Goal: Register for event/course

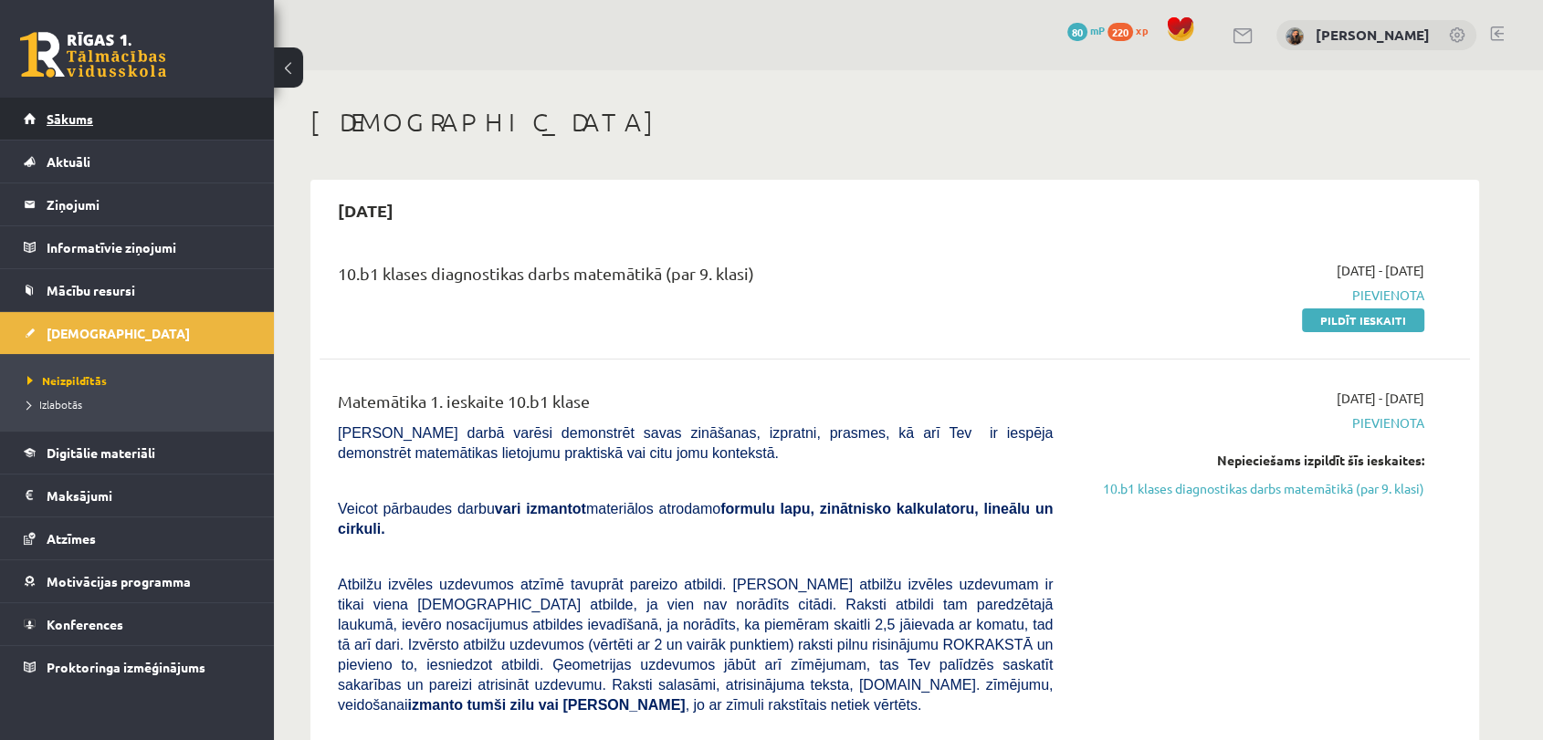
click at [62, 126] on link "Sākums" at bounding box center [137, 119] width 227 height 42
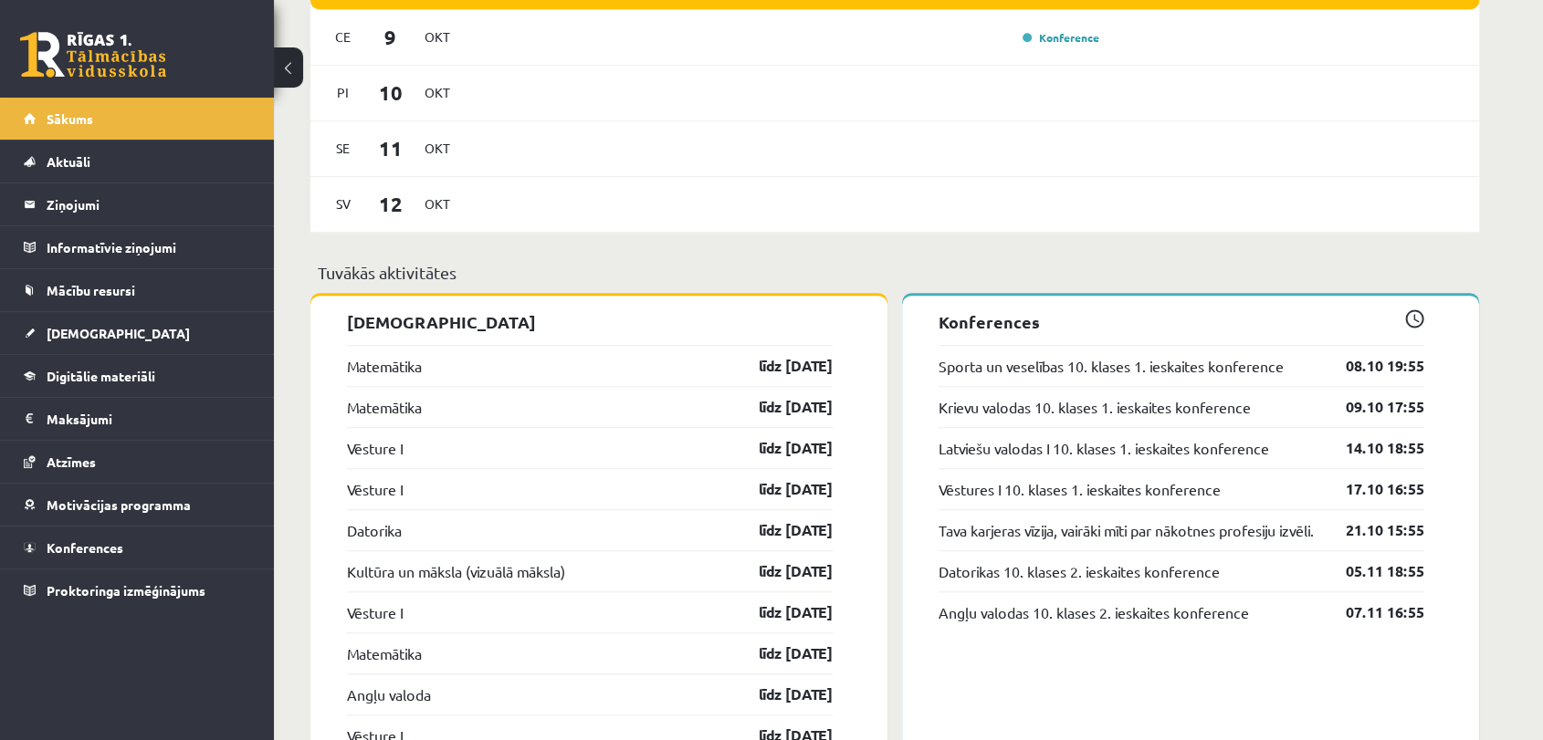
scroll to position [1217, 0]
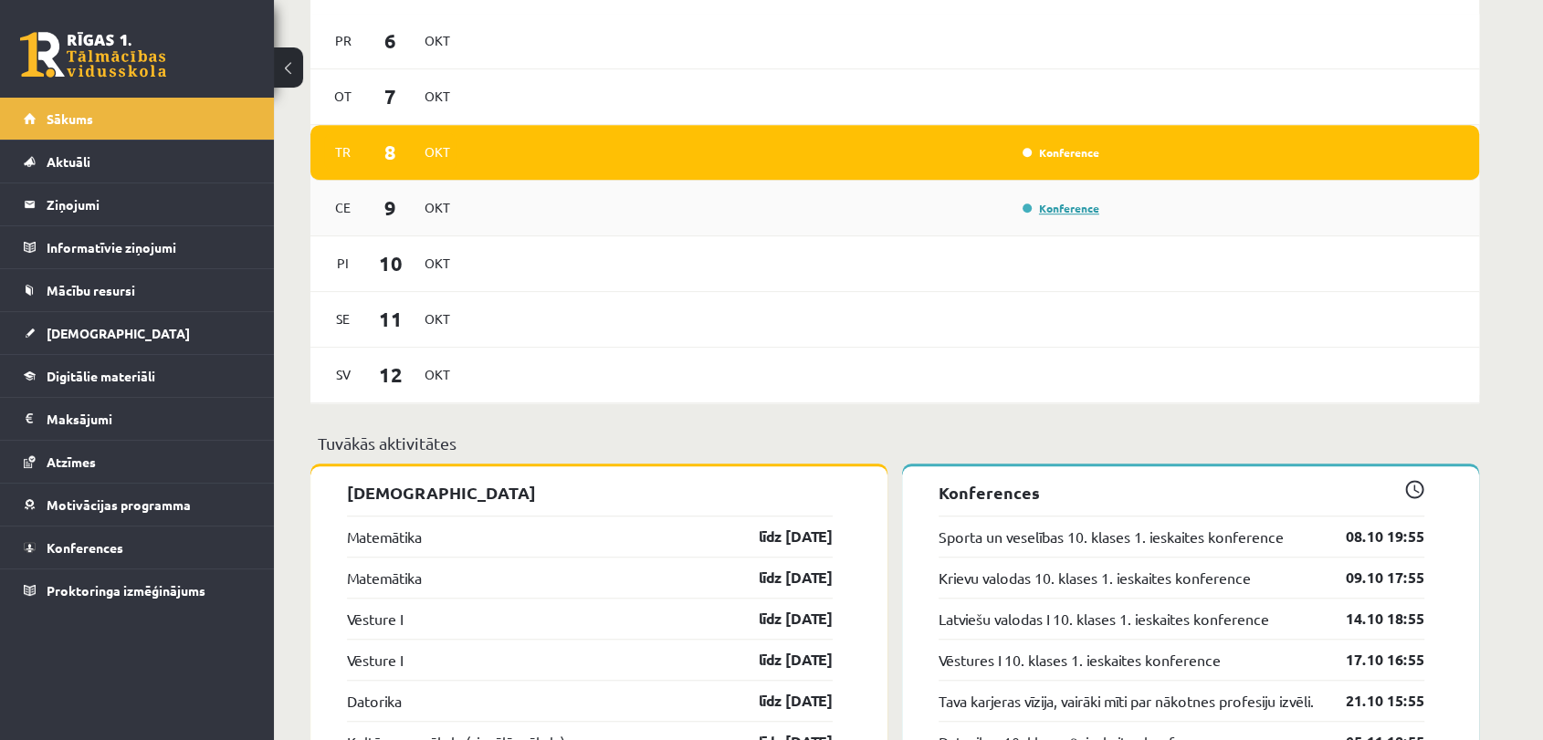
click at [1044, 210] on link "Konference" at bounding box center [1060, 208] width 77 height 15
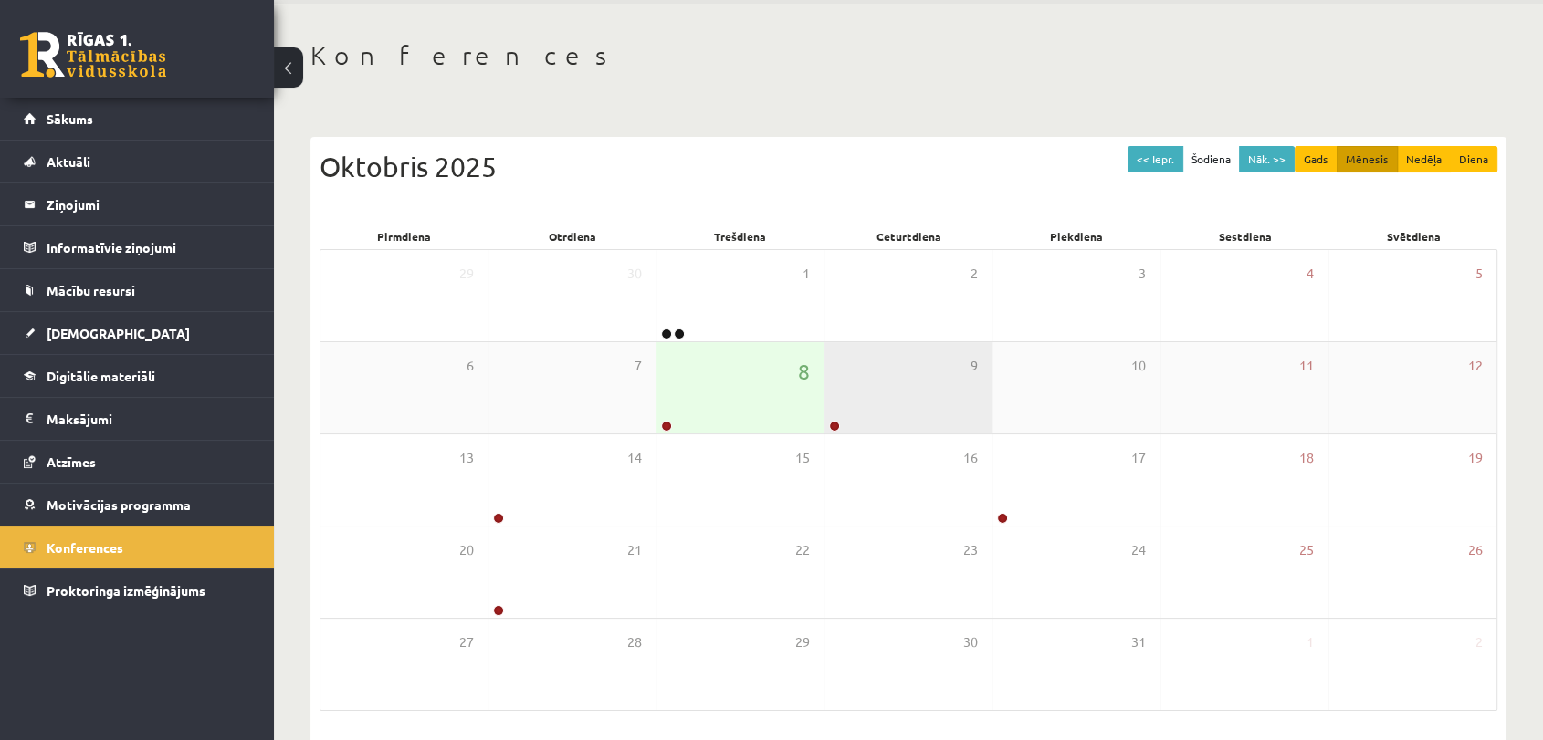
scroll to position [131, 0]
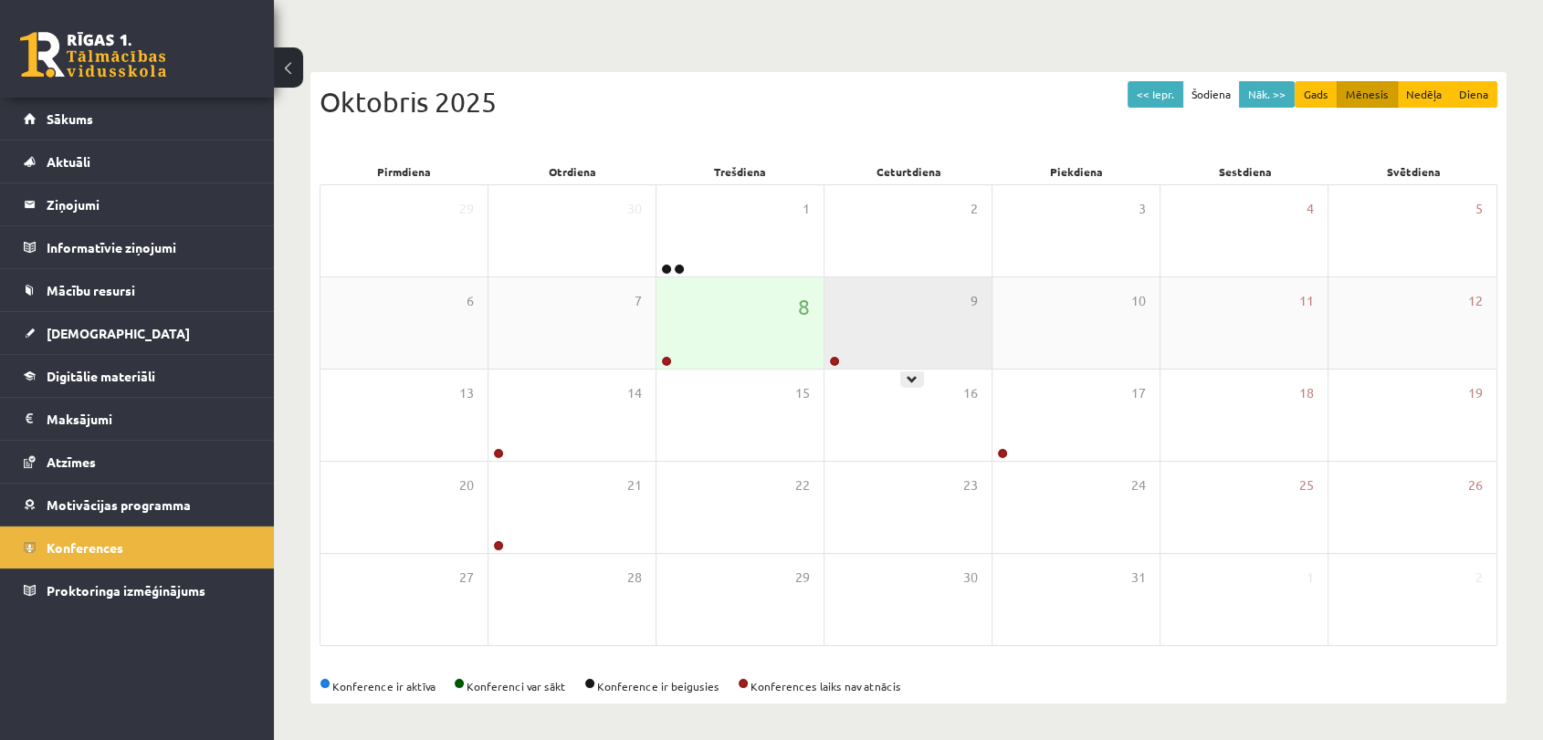
click at [930, 325] on div "9" at bounding box center [907, 322] width 167 height 91
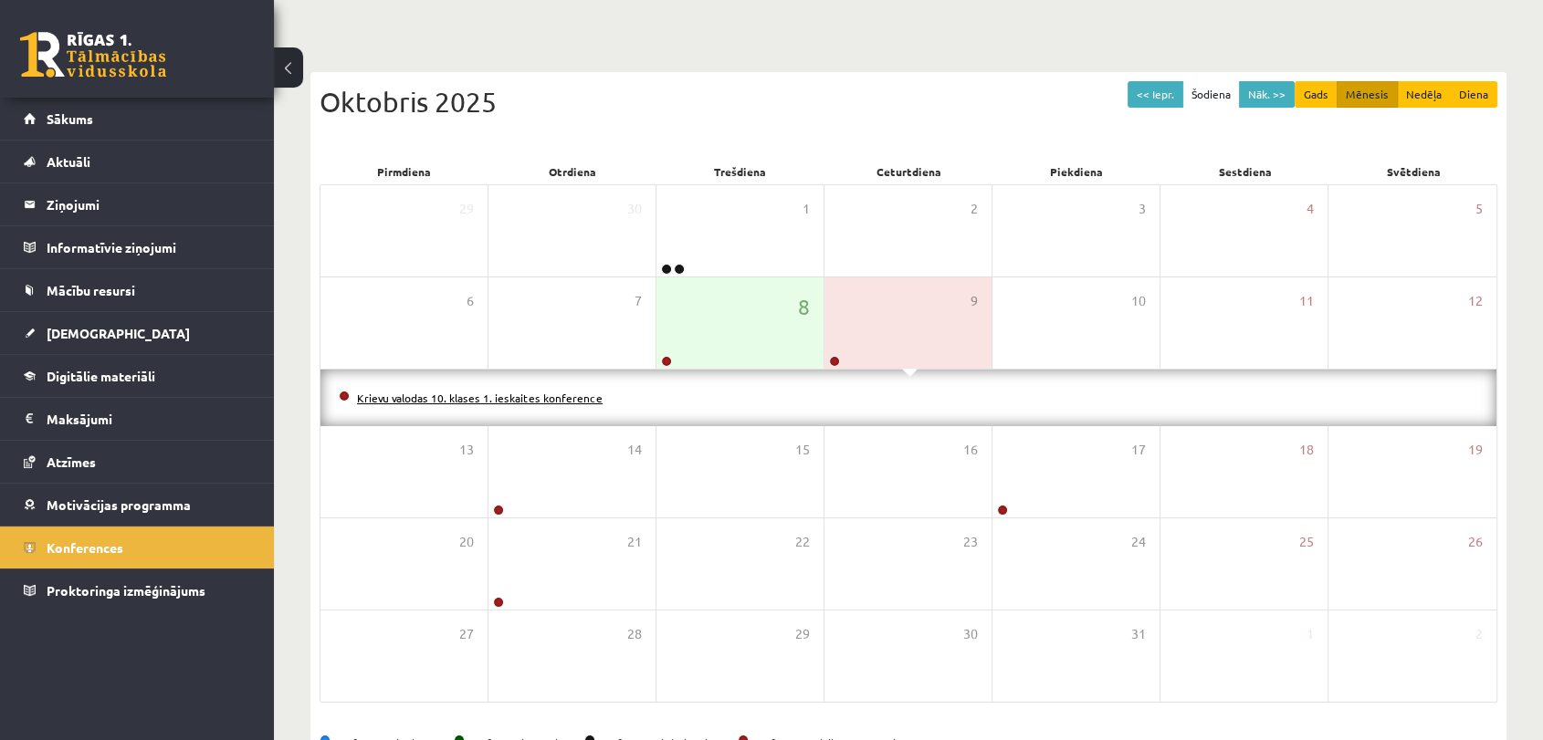
click at [575, 398] on link "Krievu valodas 10. klases 1. ieskaites konference" at bounding box center [480, 398] width 246 height 15
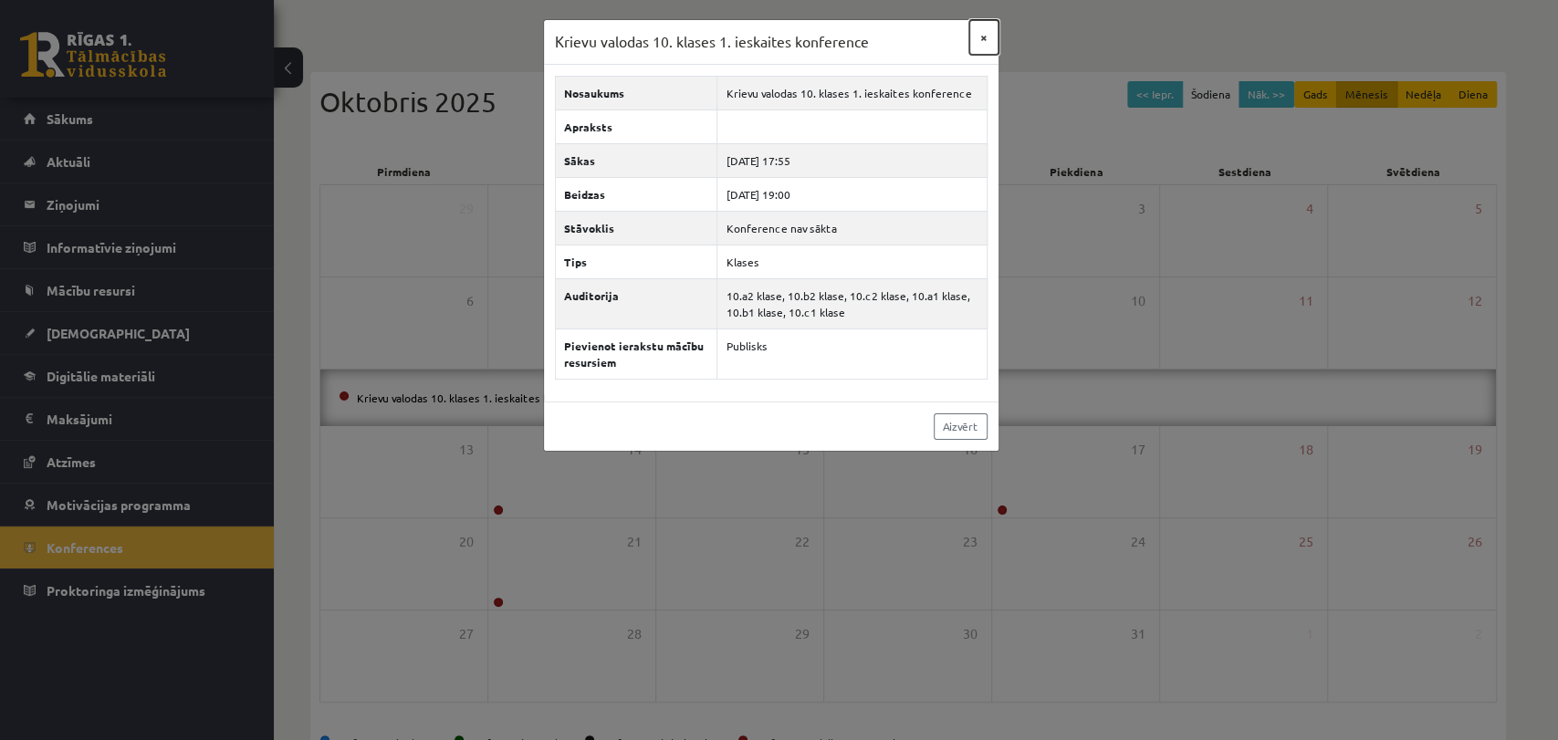
click at [984, 33] on button "×" at bounding box center [983, 37] width 29 height 35
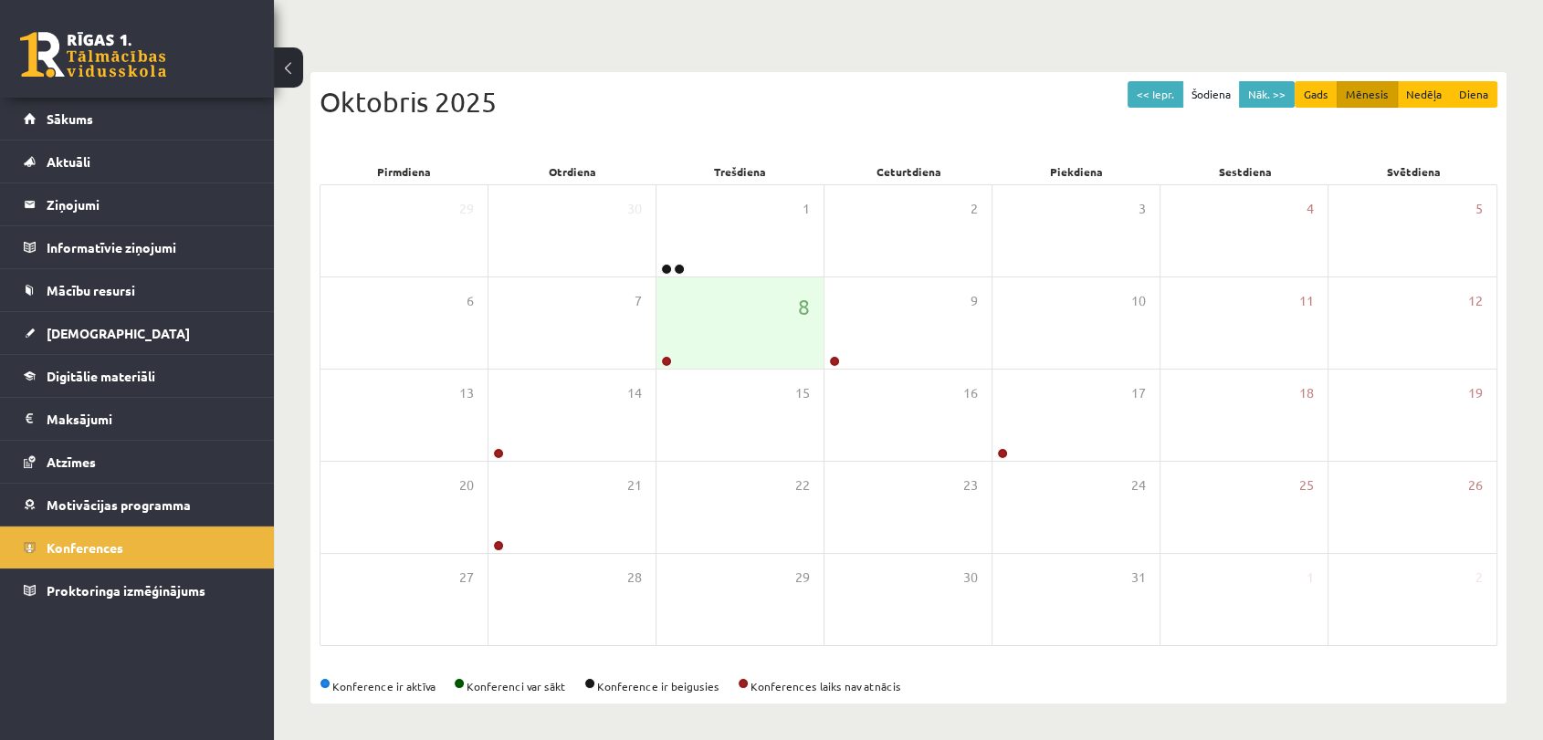
click at [72, 60] on link at bounding box center [93, 55] width 146 height 46
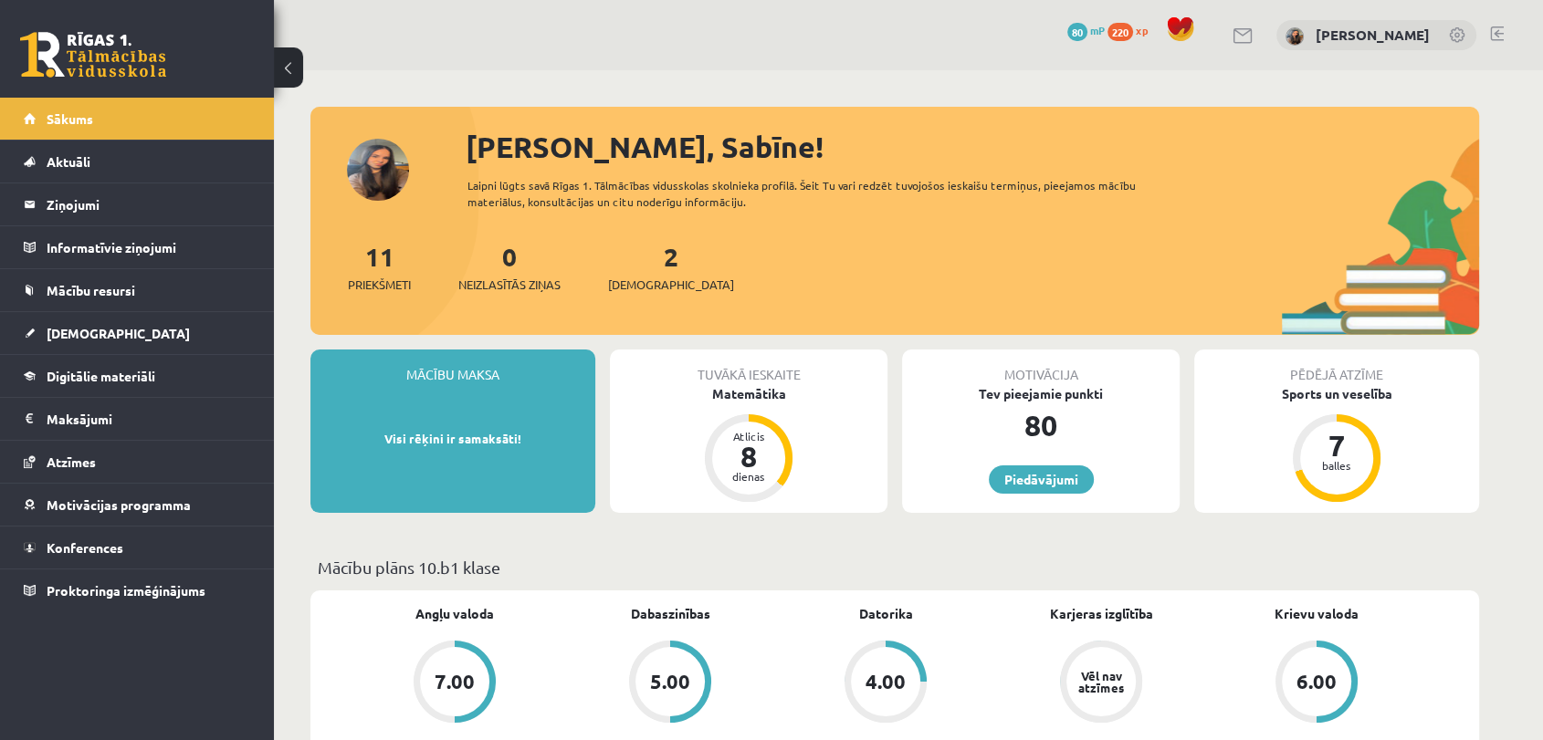
click at [1020, 460] on div "Motivācija Tev pieejamie punkti 80 Piedāvājumi" at bounding box center [1040, 431] width 277 height 163
click at [1018, 474] on link "Piedāvājumi" at bounding box center [1041, 480] width 105 height 28
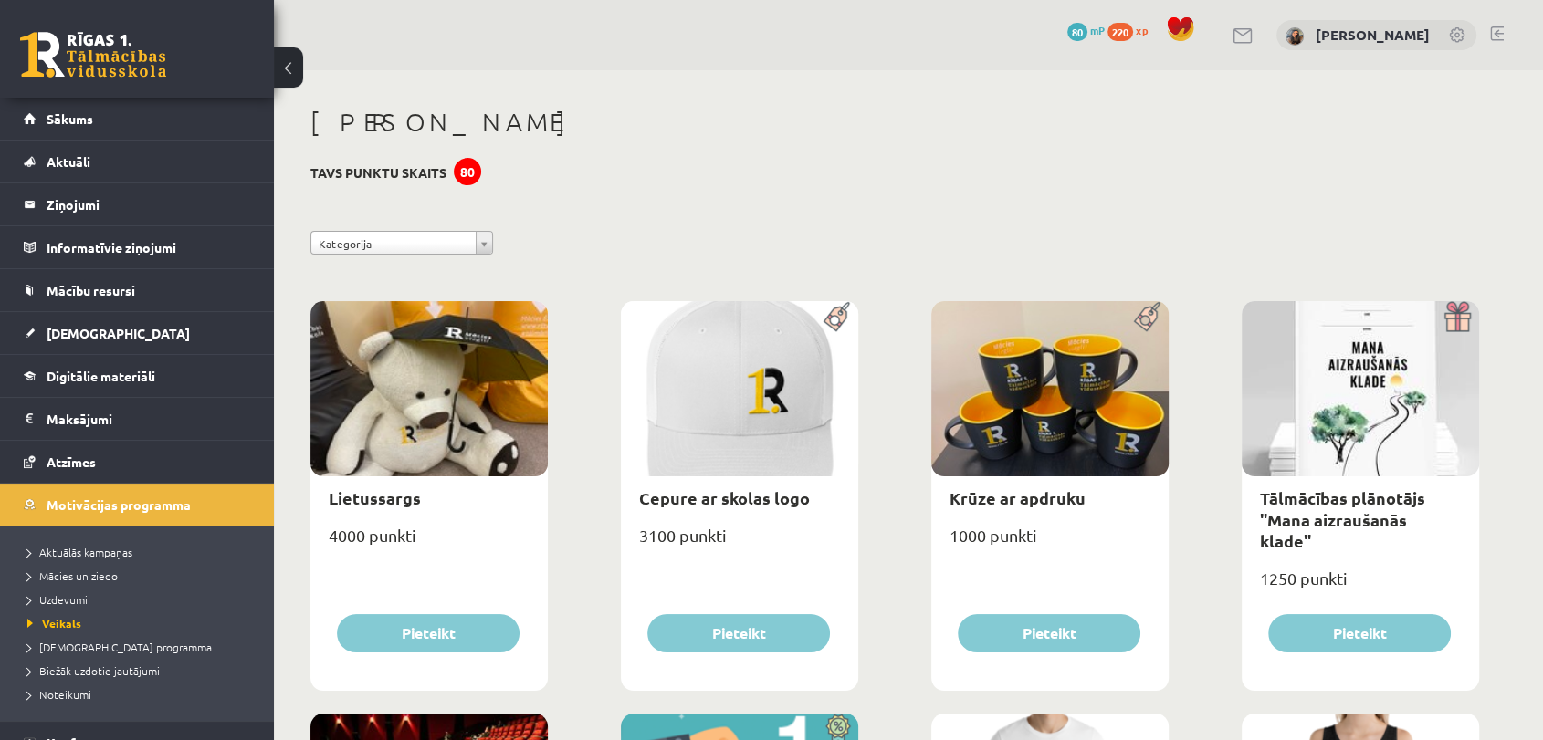
click at [96, 46] on link at bounding box center [93, 55] width 146 height 46
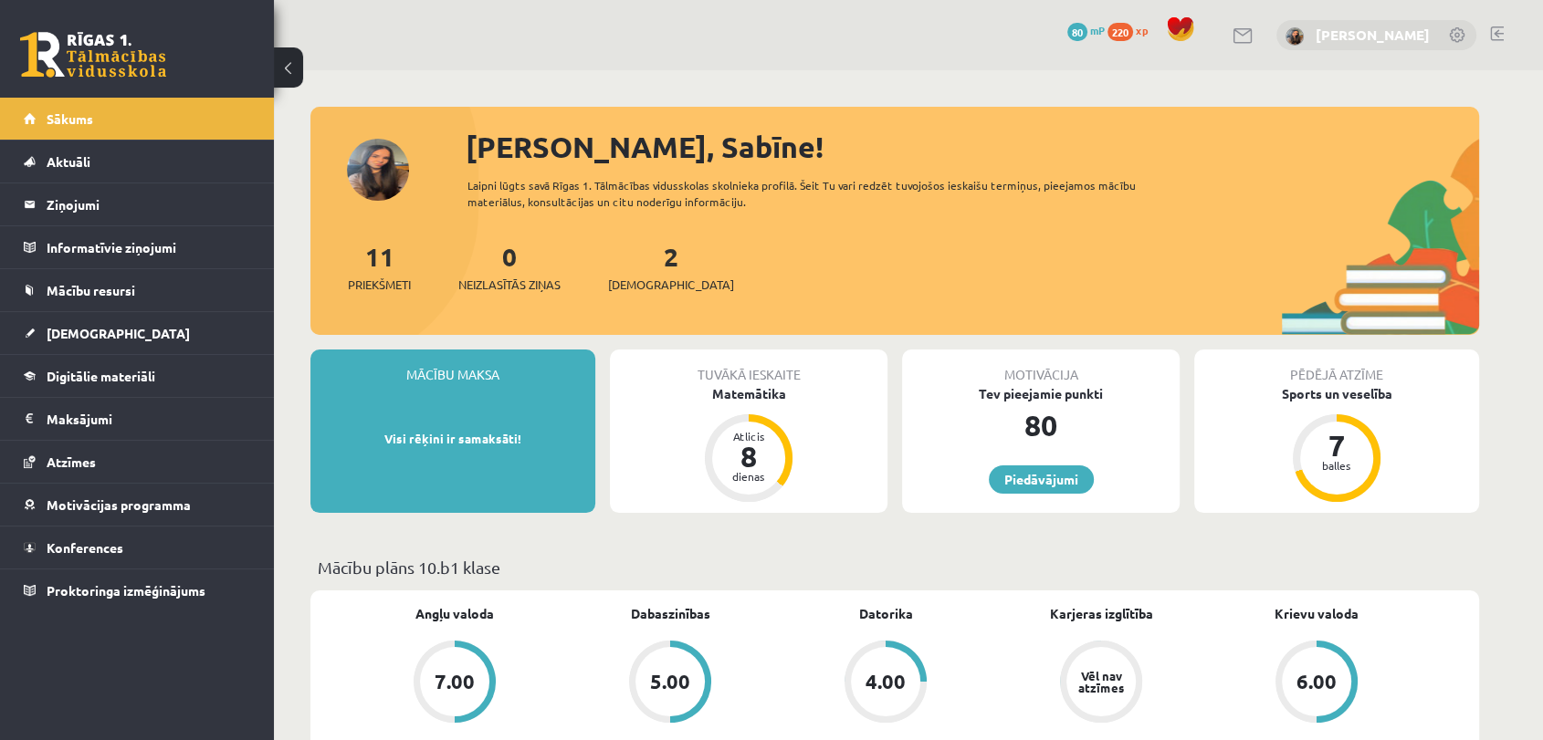
click at [1366, 37] on link "Sabīne Eiklone" at bounding box center [1372, 35] width 114 height 18
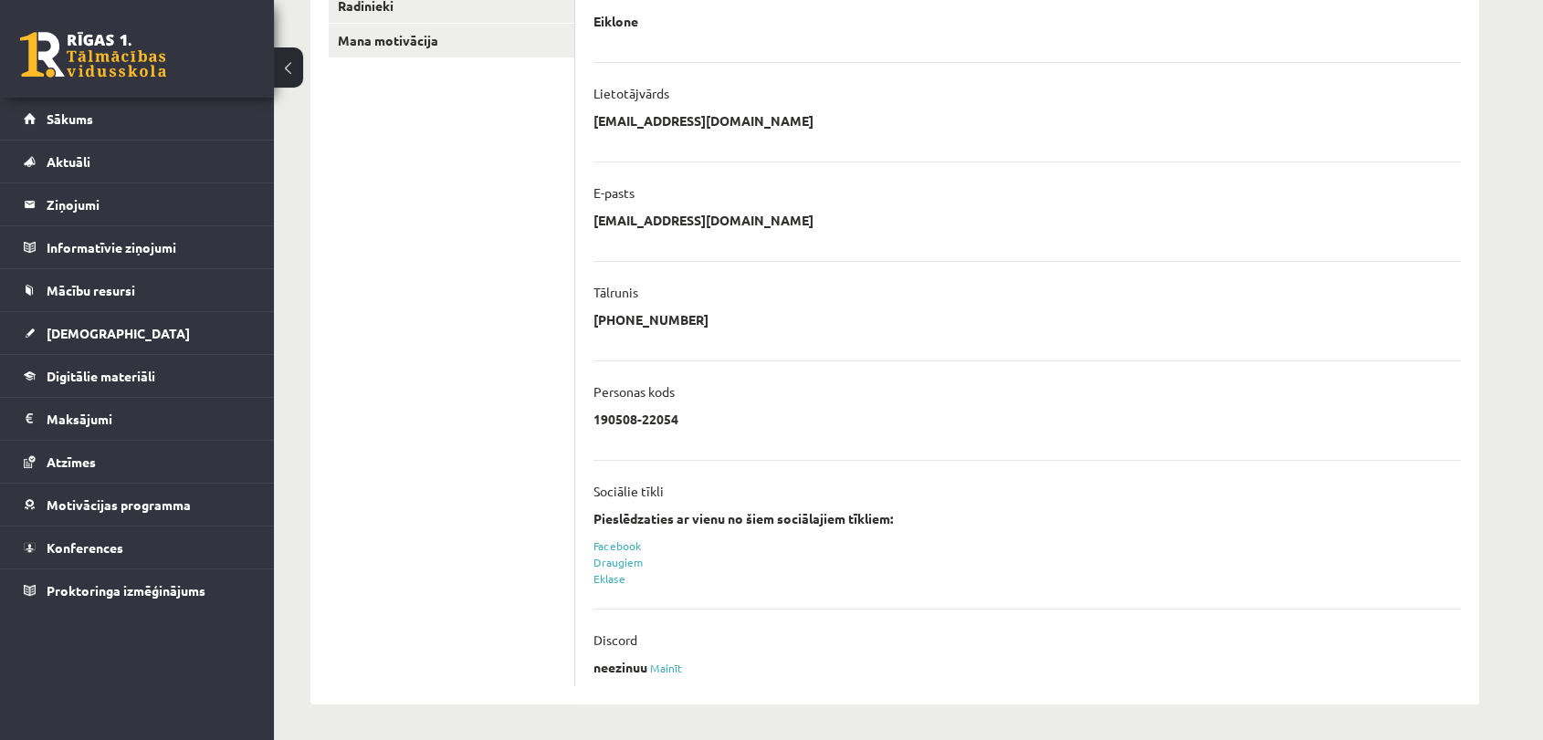
scroll to position [168, 0]
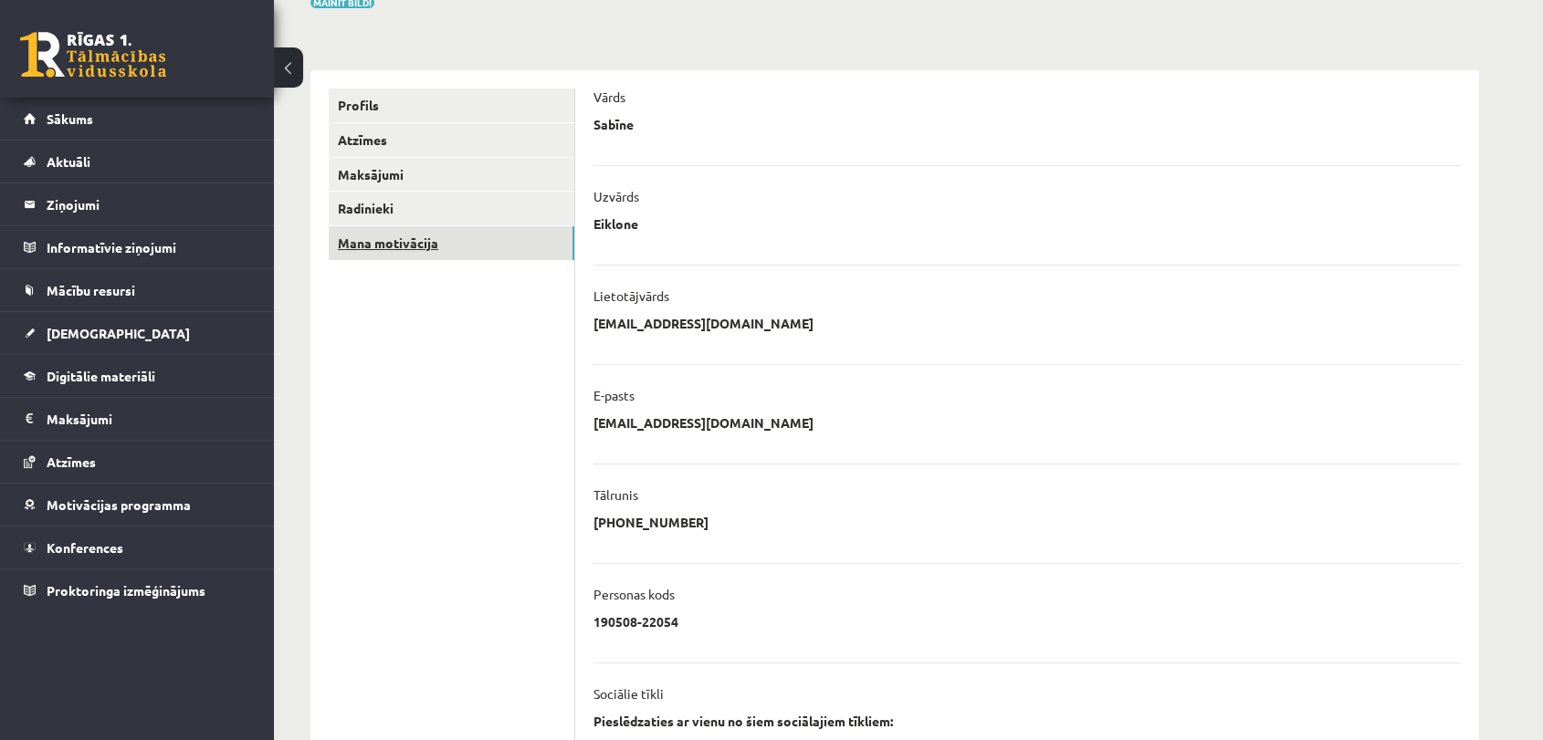
click at [380, 243] on link "Mana motivācija" at bounding box center [452, 243] width 246 height 34
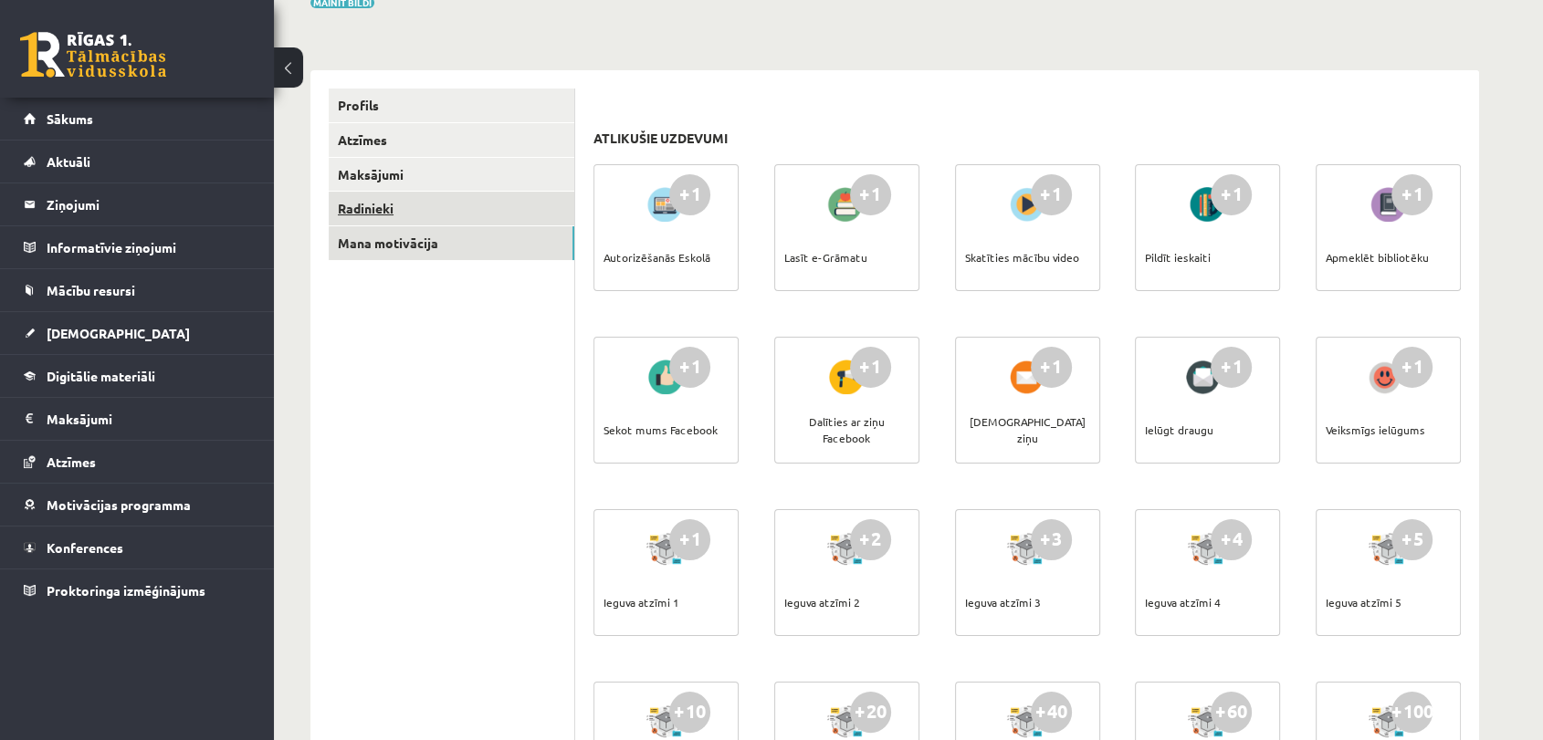
click at [393, 207] on link "Radinieki" at bounding box center [452, 209] width 246 height 34
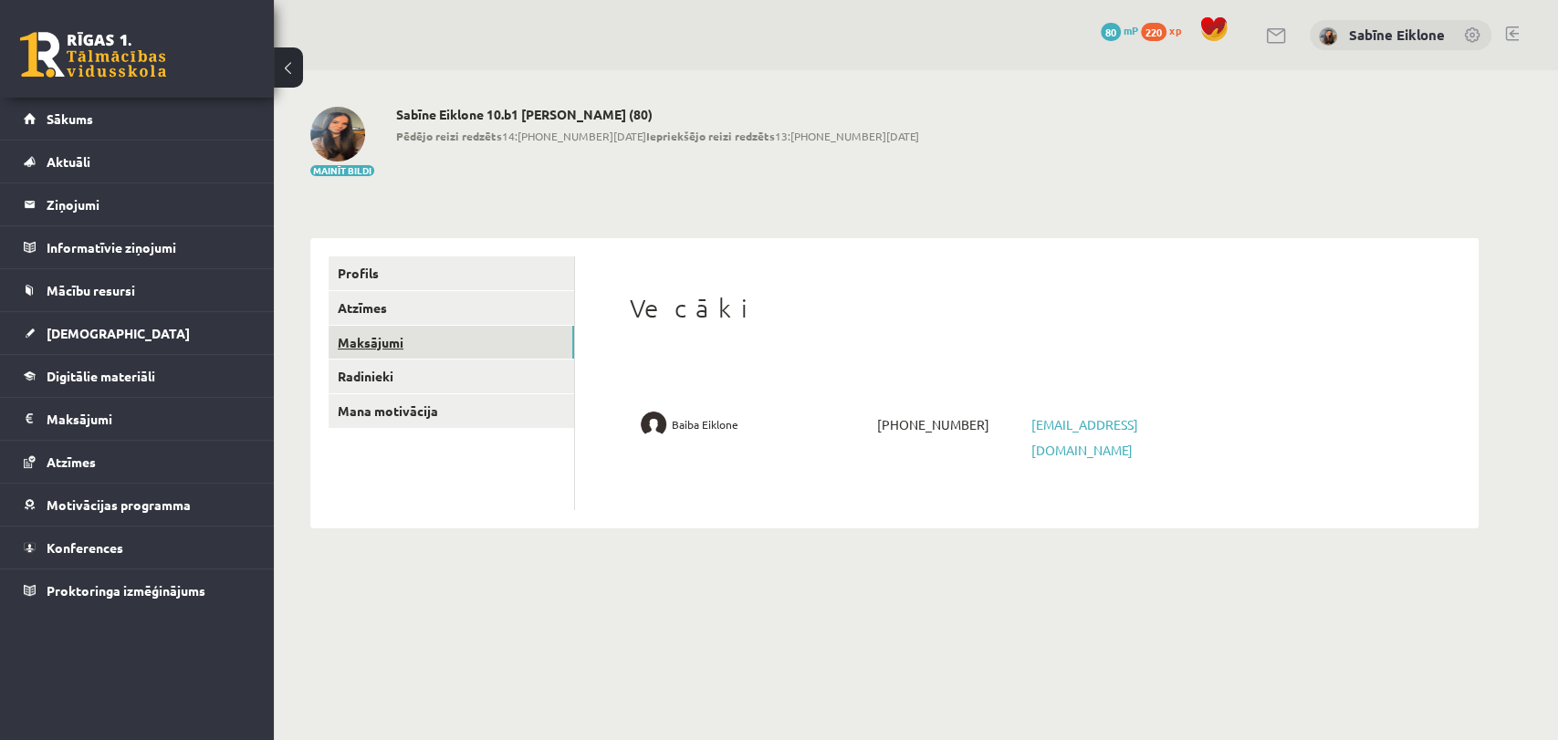
click at [439, 343] on link "Maksājumi" at bounding box center [452, 343] width 246 height 34
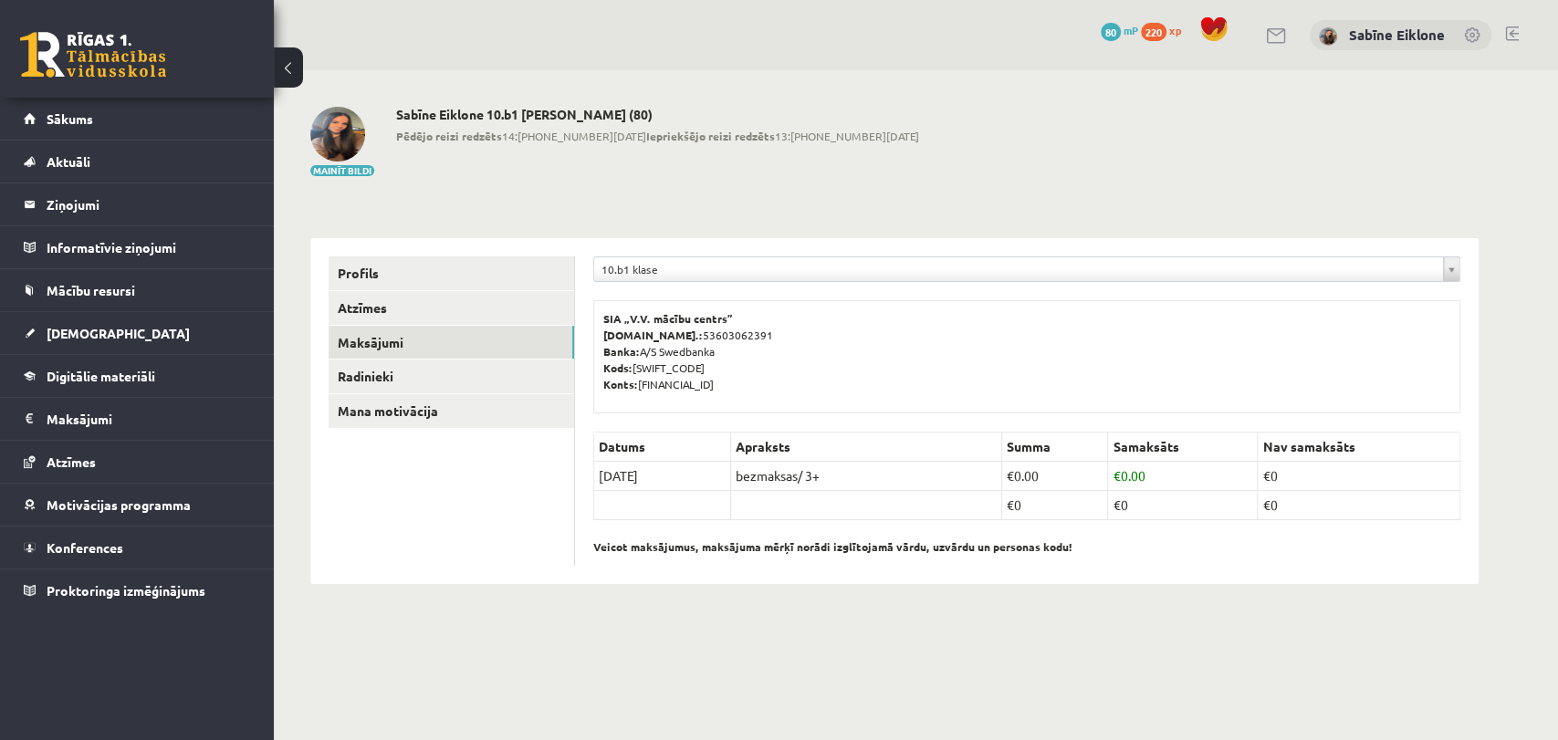
click at [111, 47] on link at bounding box center [93, 55] width 146 height 46
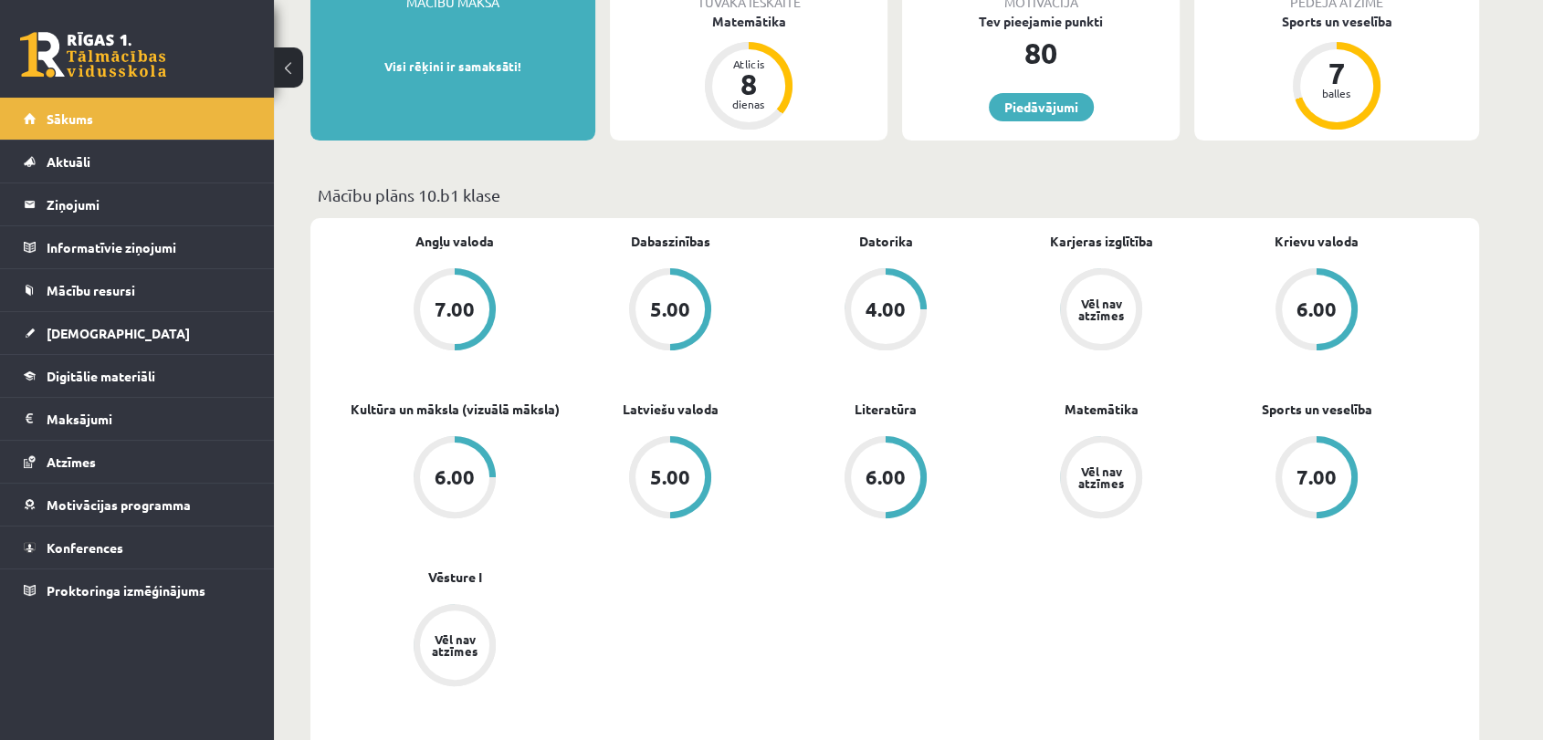
scroll to position [203, 0]
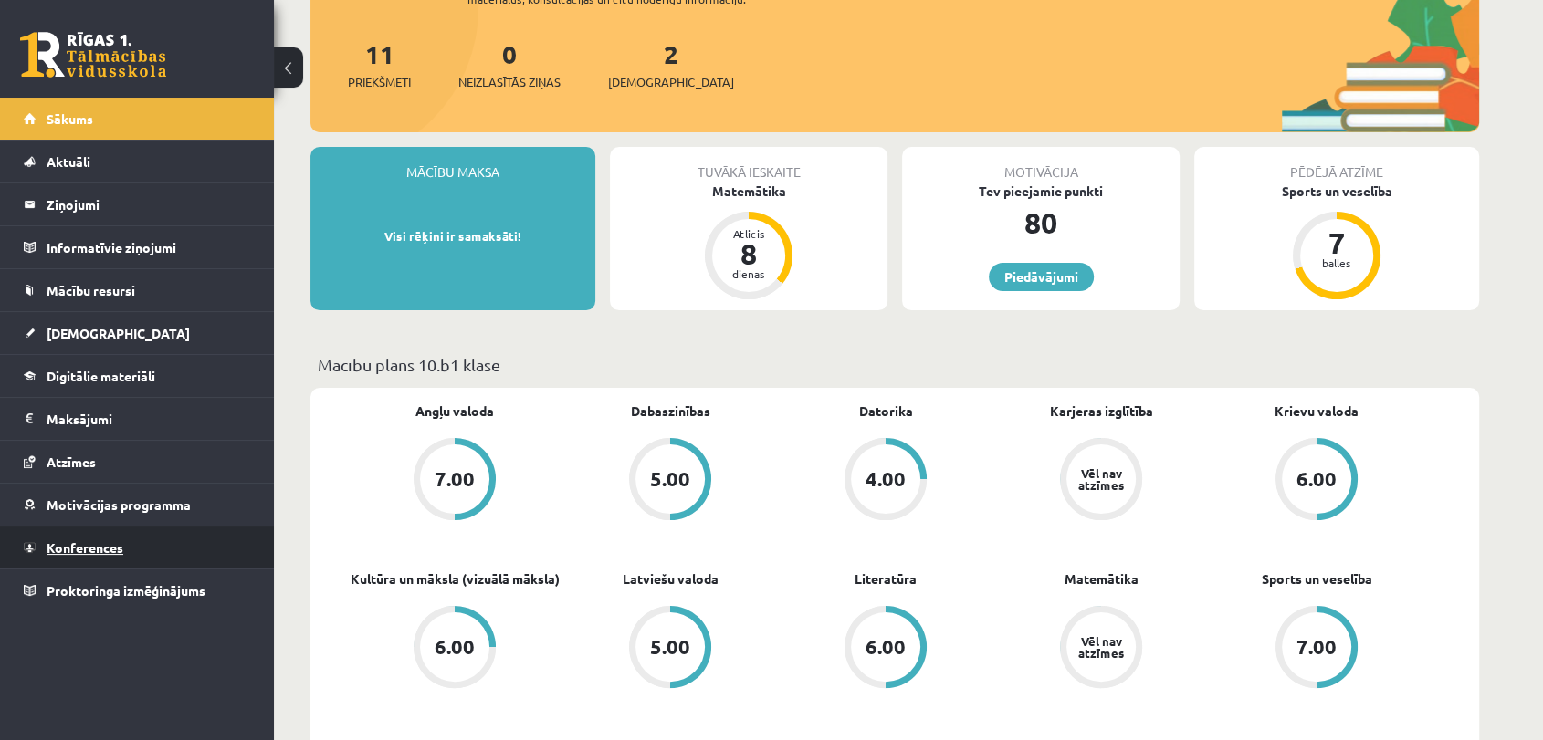
click at [90, 547] on span "Konferences" at bounding box center [85, 547] width 77 height 16
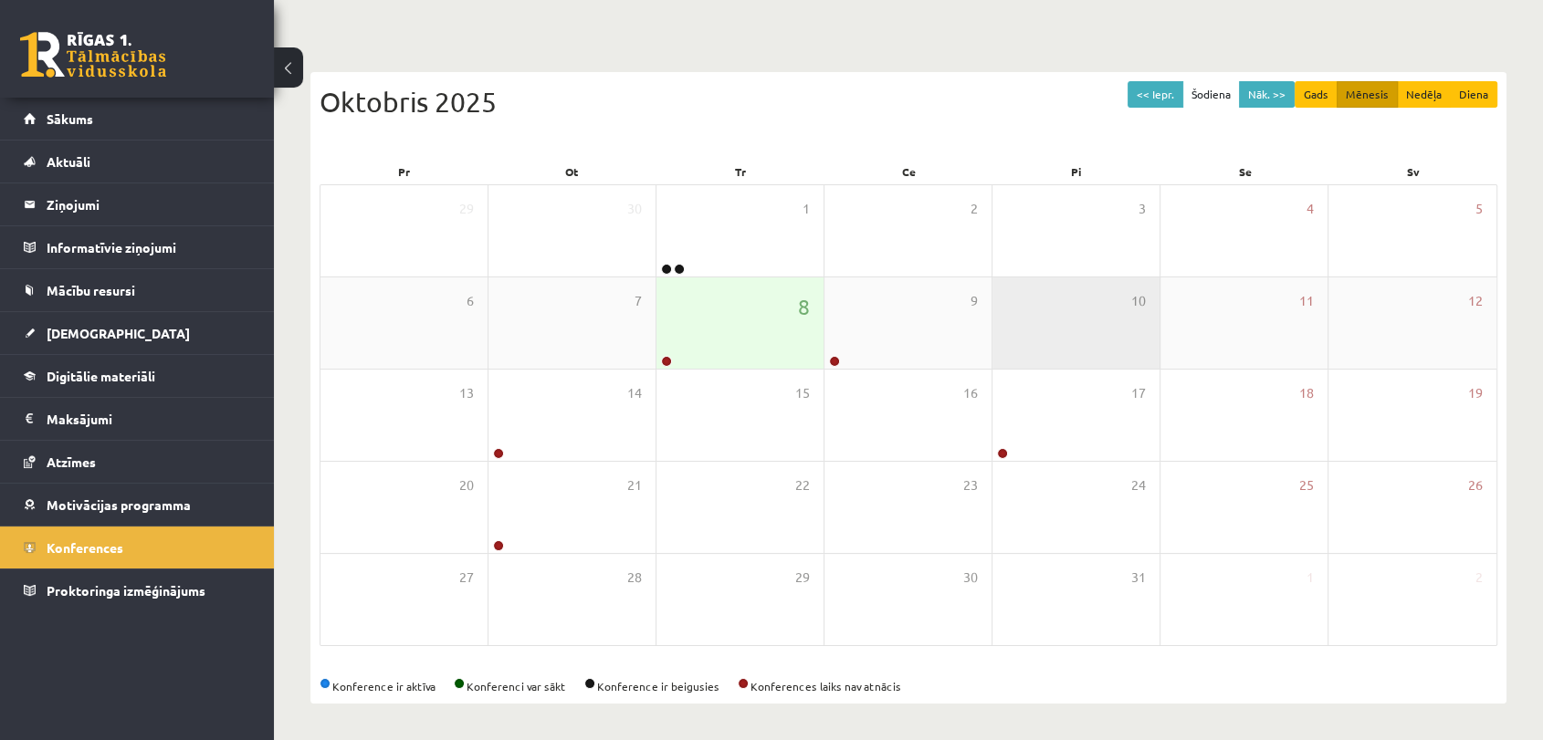
scroll to position [131, 0]
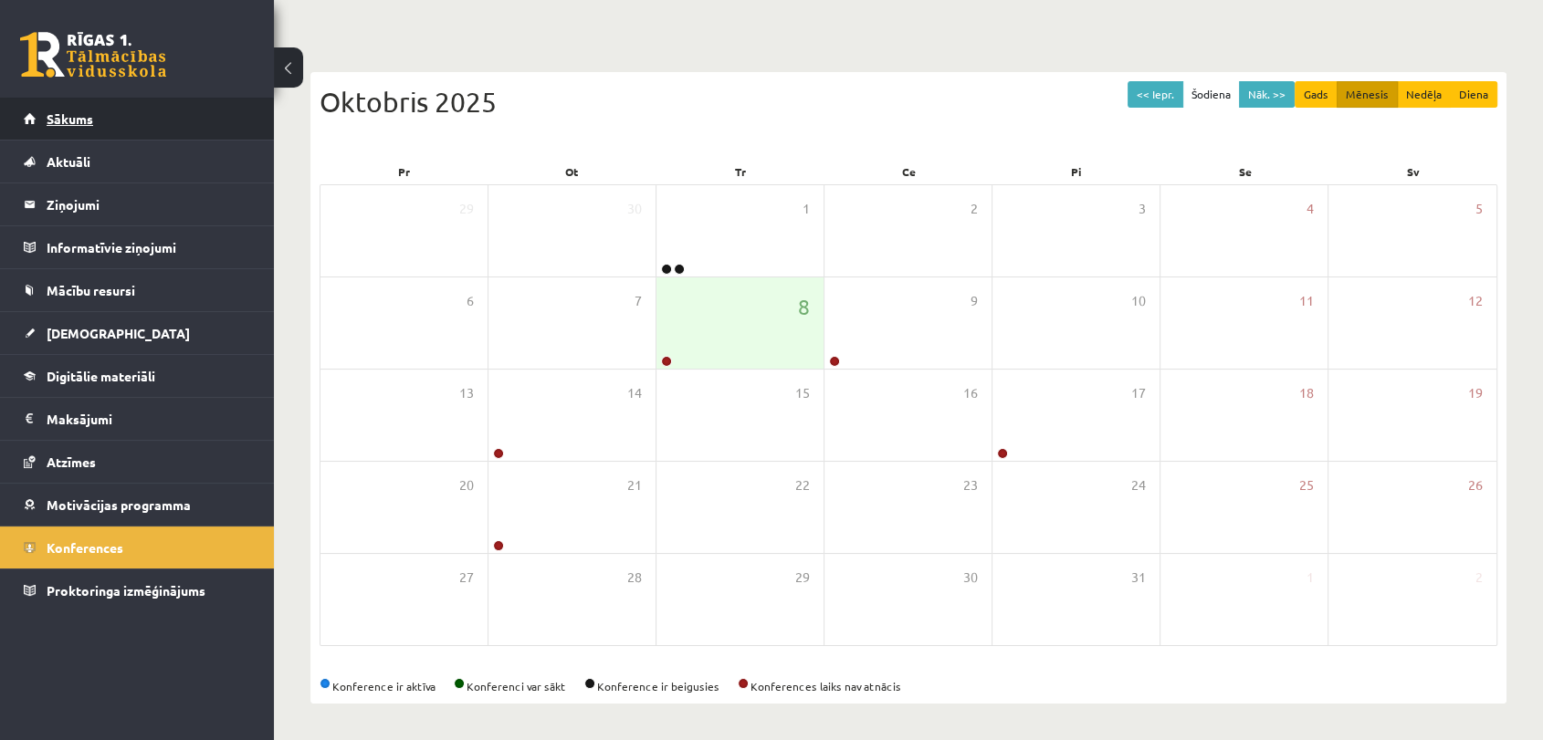
click at [56, 111] on span "Sākums" at bounding box center [70, 118] width 47 height 16
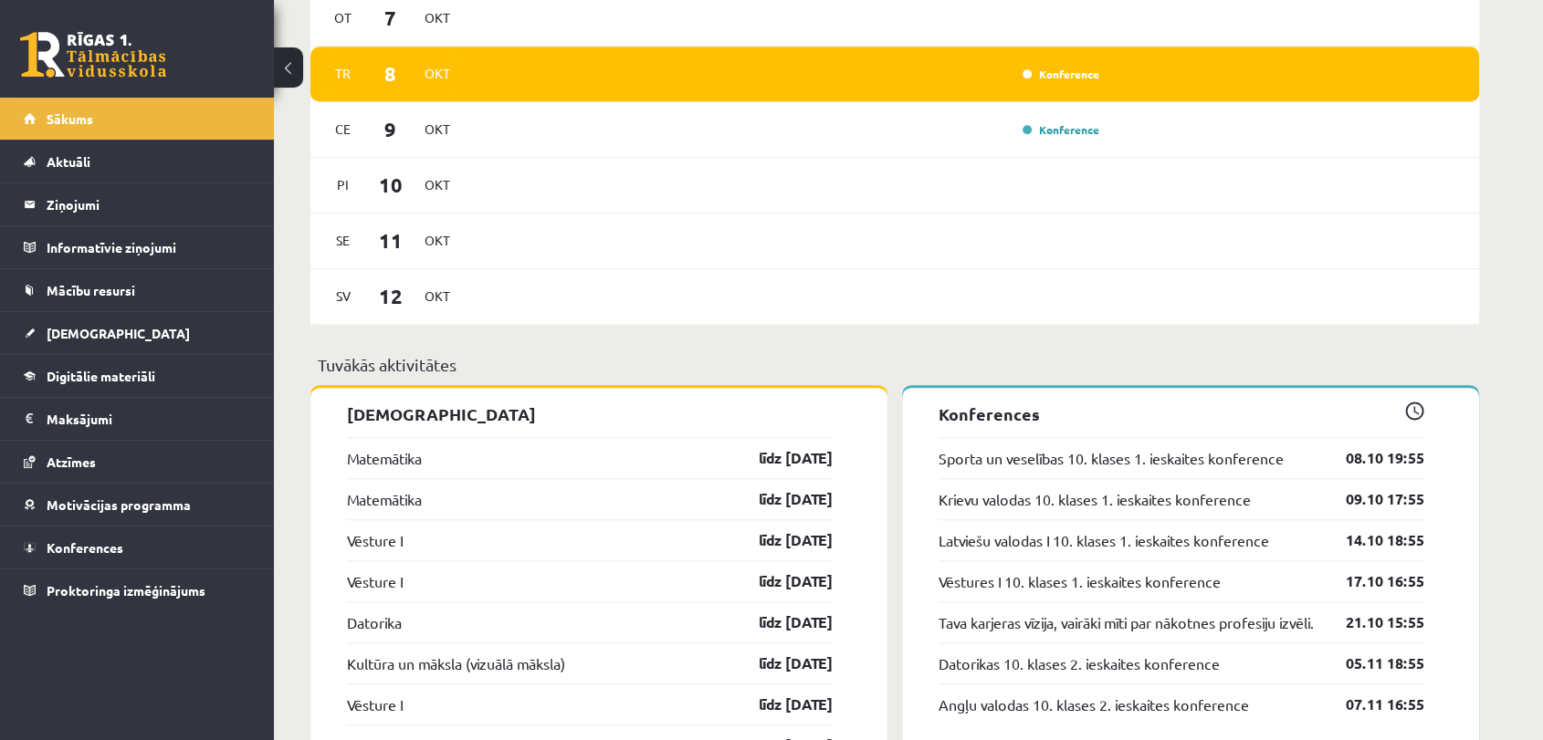
scroll to position [1318, 0]
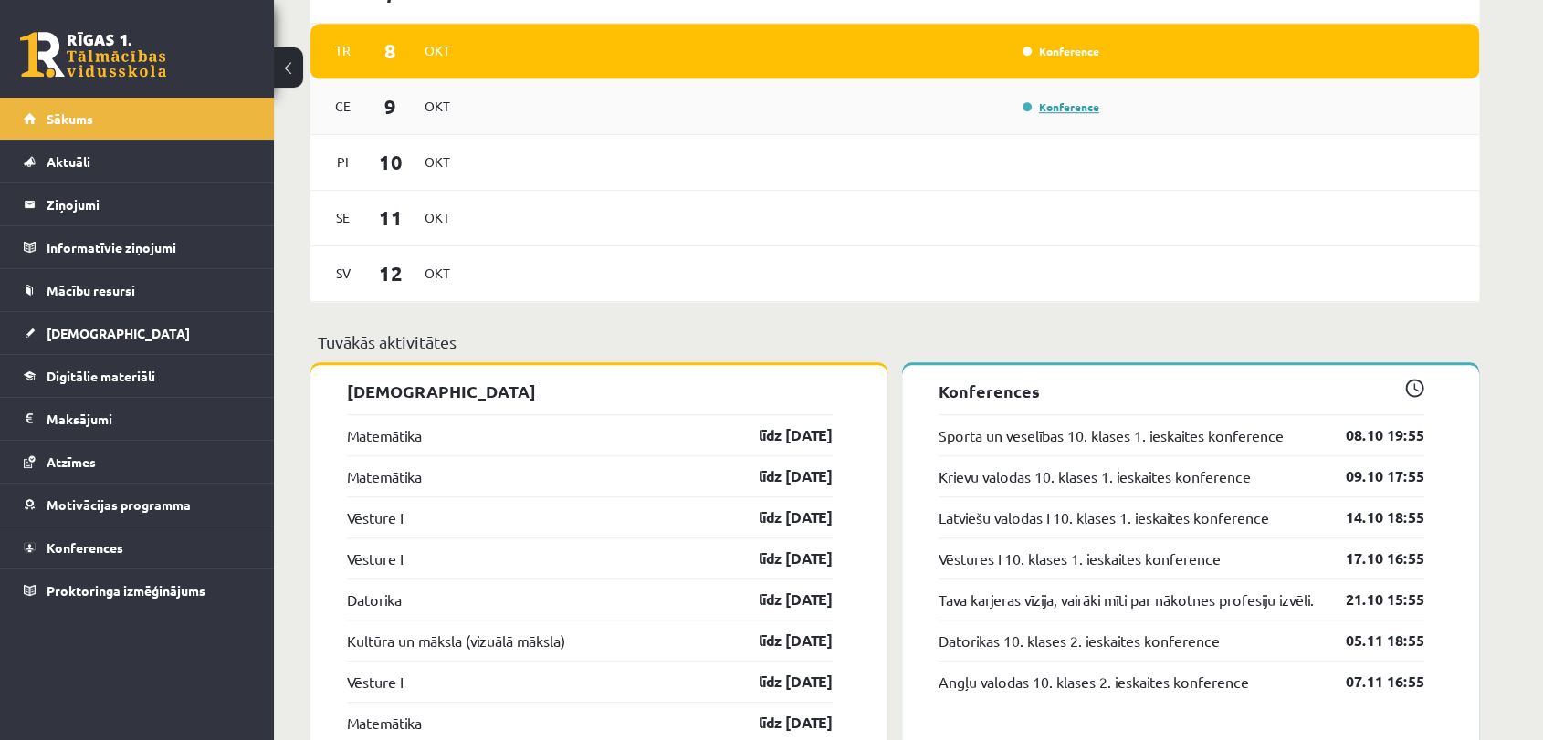
click at [1070, 111] on link "Konference" at bounding box center [1060, 106] width 77 height 15
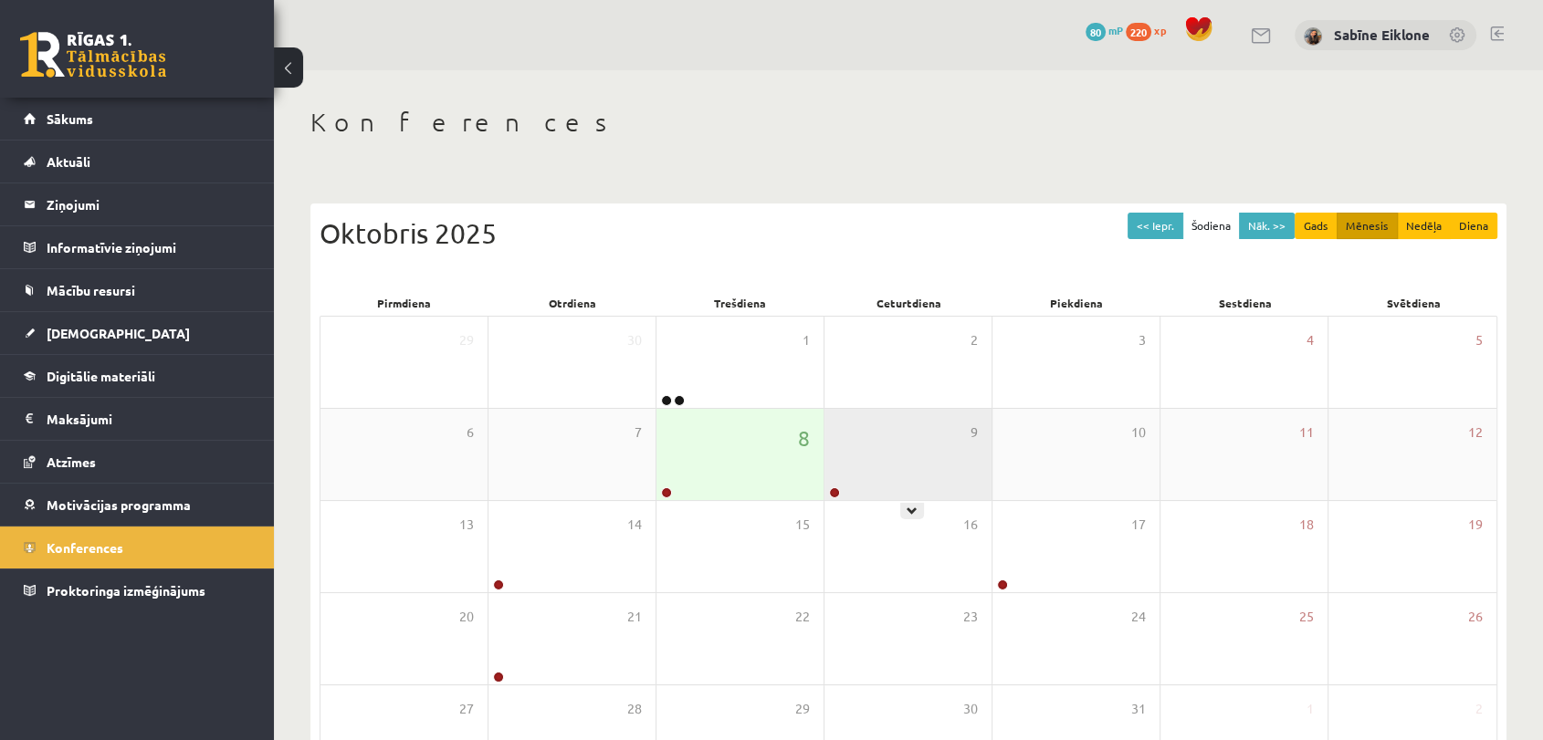
click at [876, 430] on div "9" at bounding box center [907, 454] width 167 height 91
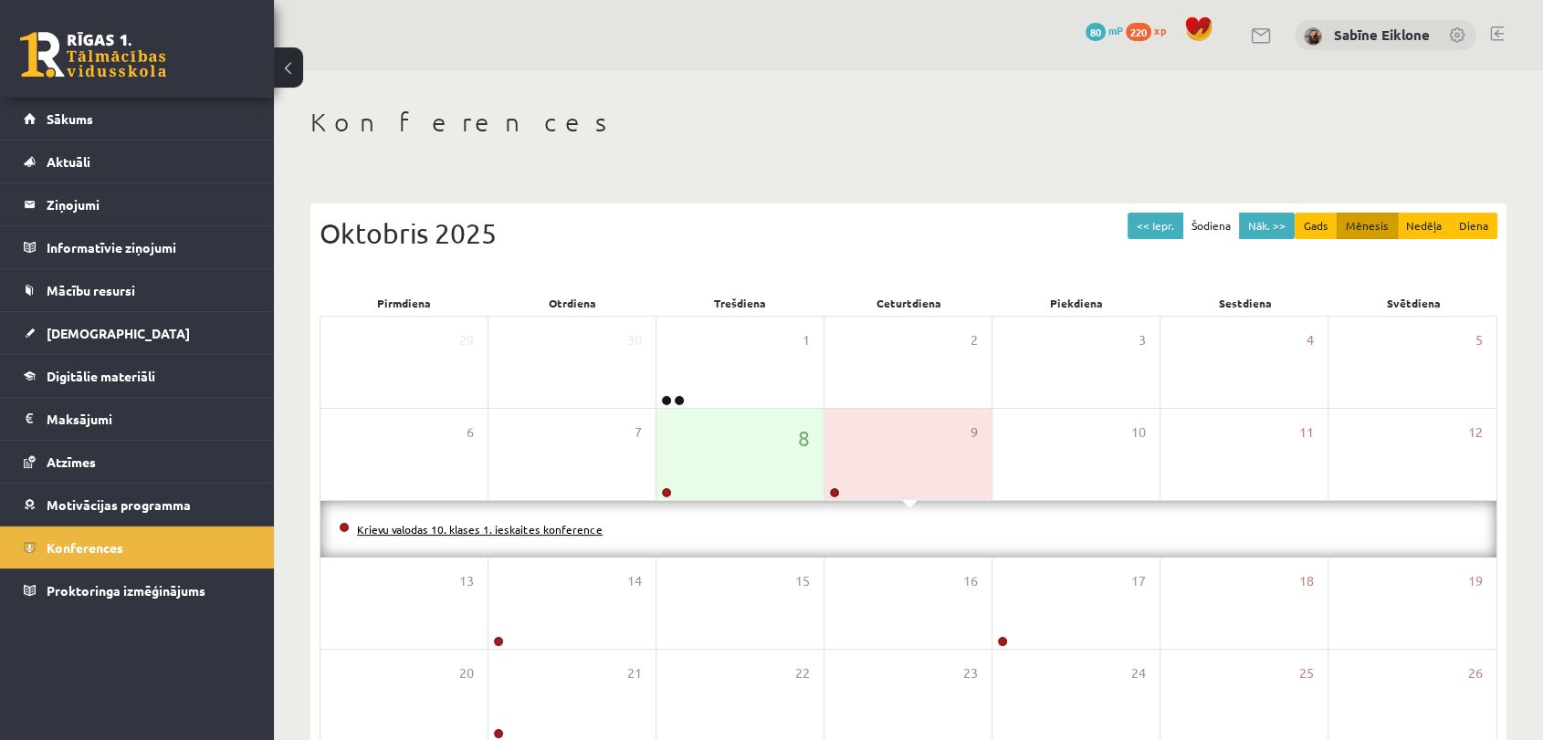
click at [588, 528] on link "Krievu valodas 10. klases 1. ieskaites konference" at bounding box center [480, 529] width 246 height 15
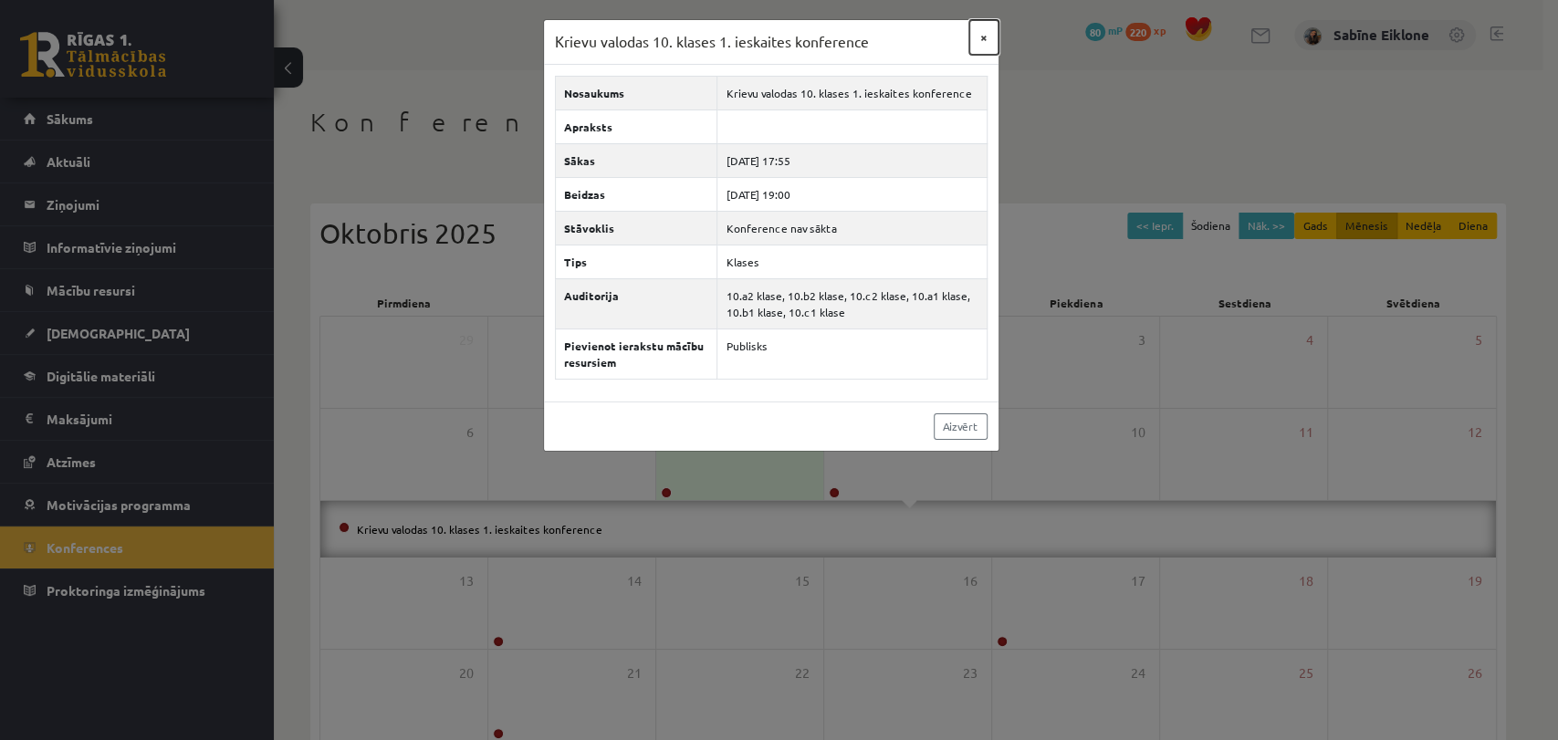
click at [976, 30] on button "×" at bounding box center [983, 37] width 29 height 35
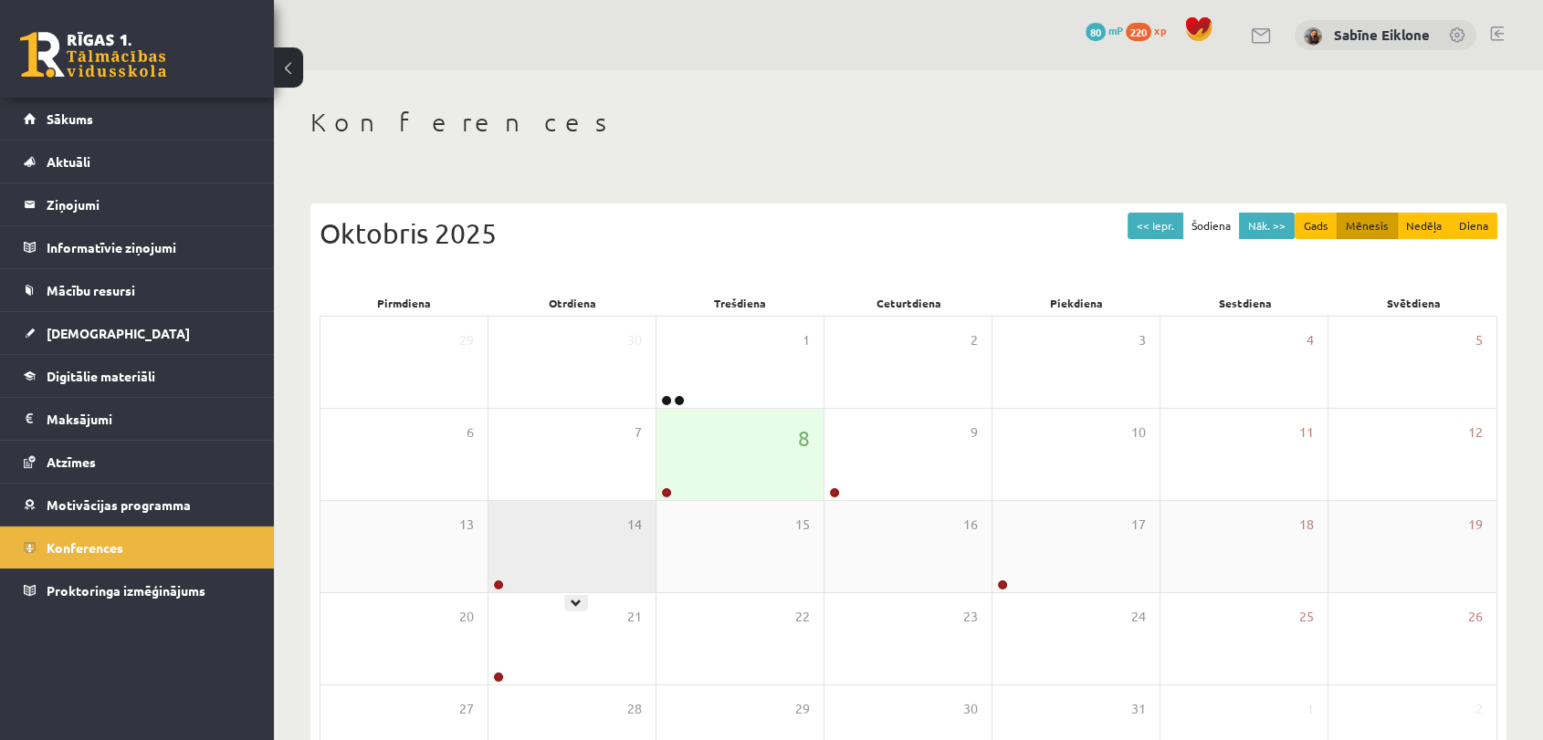
click at [575, 539] on div "14" at bounding box center [571, 546] width 167 height 91
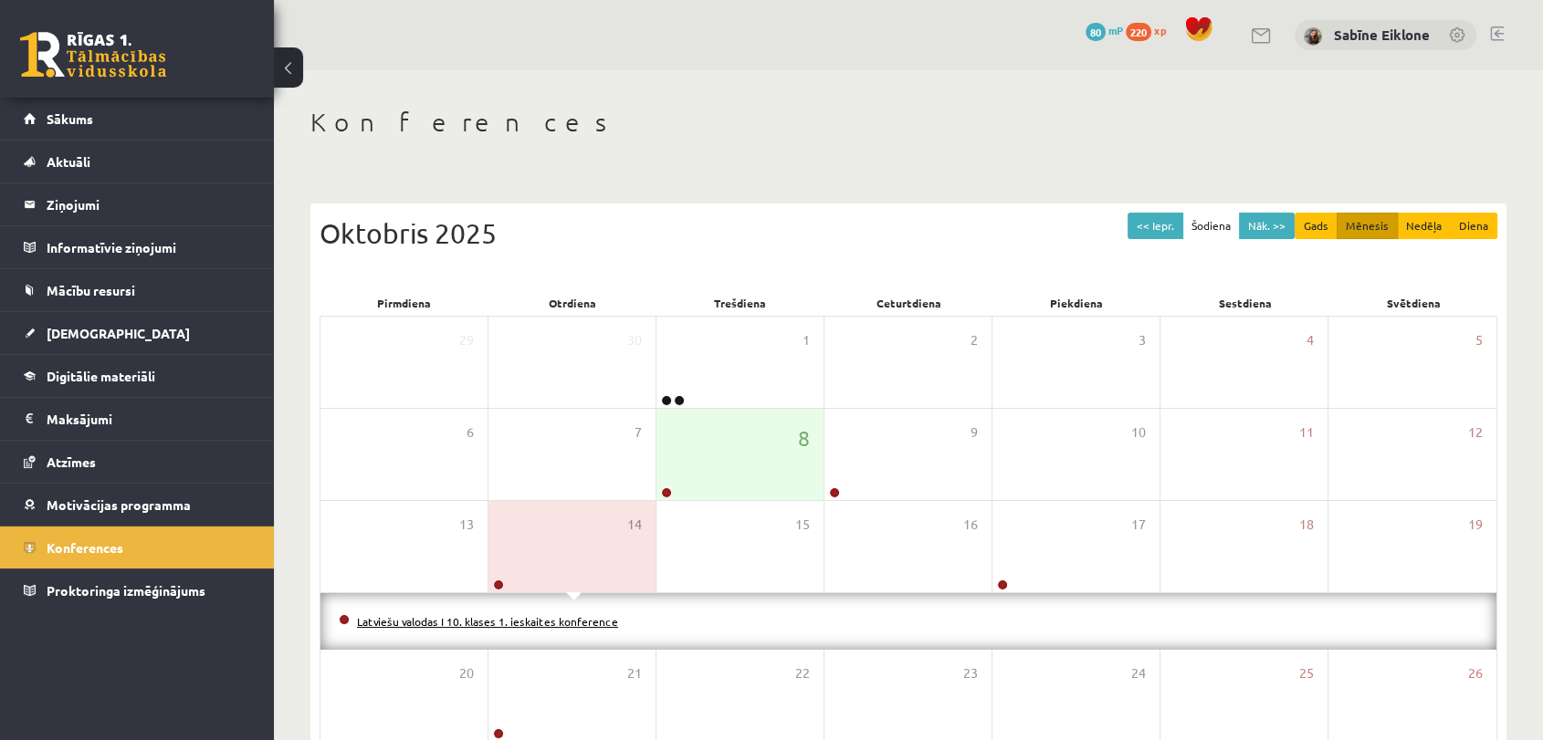
click at [465, 624] on link "Latviešu valodas I 10. klases 1. ieskaites konference" at bounding box center [487, 621] width 261 height 15
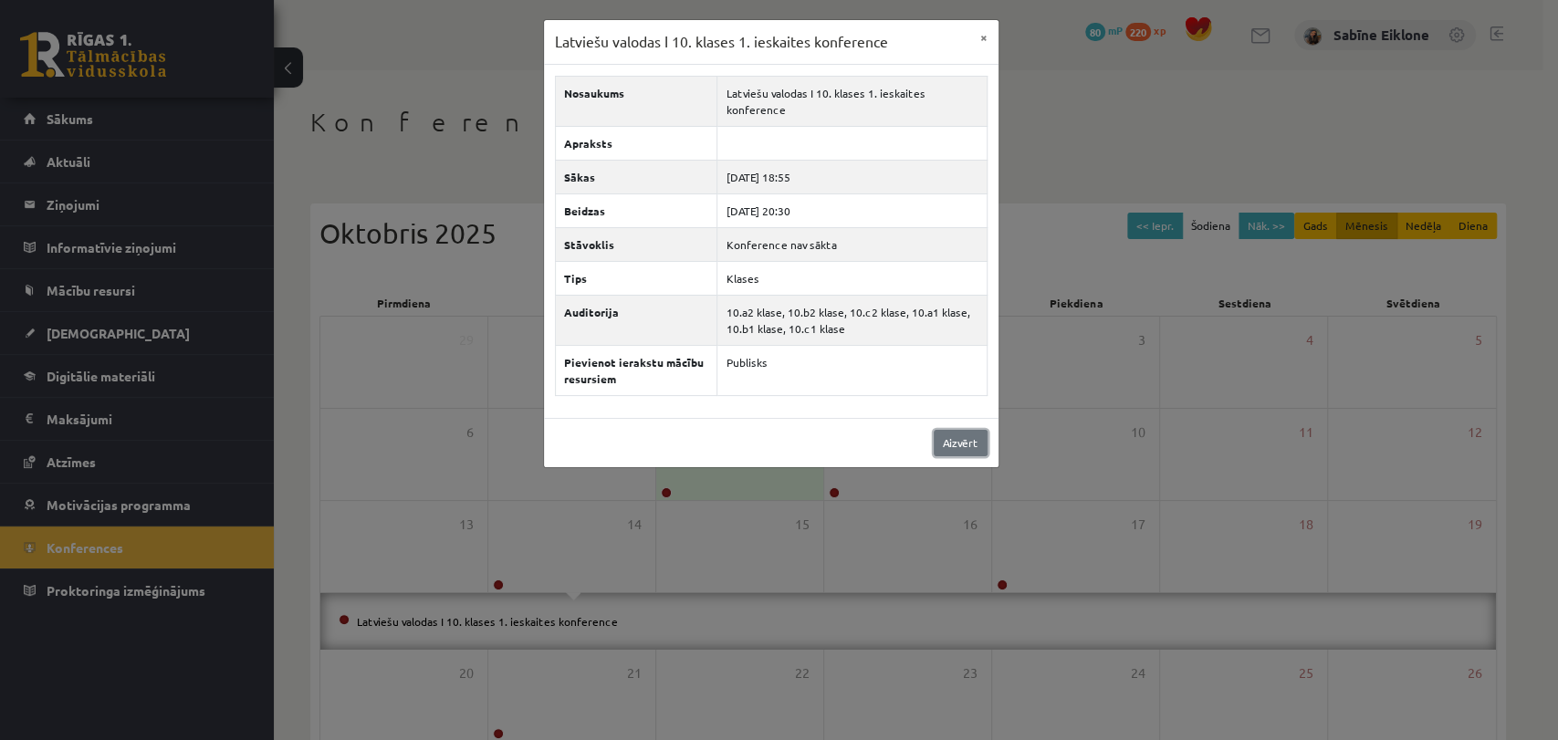
click at [973, 433] on link "Aizvērt" at bounding box center [961, 443] width 54 height 26
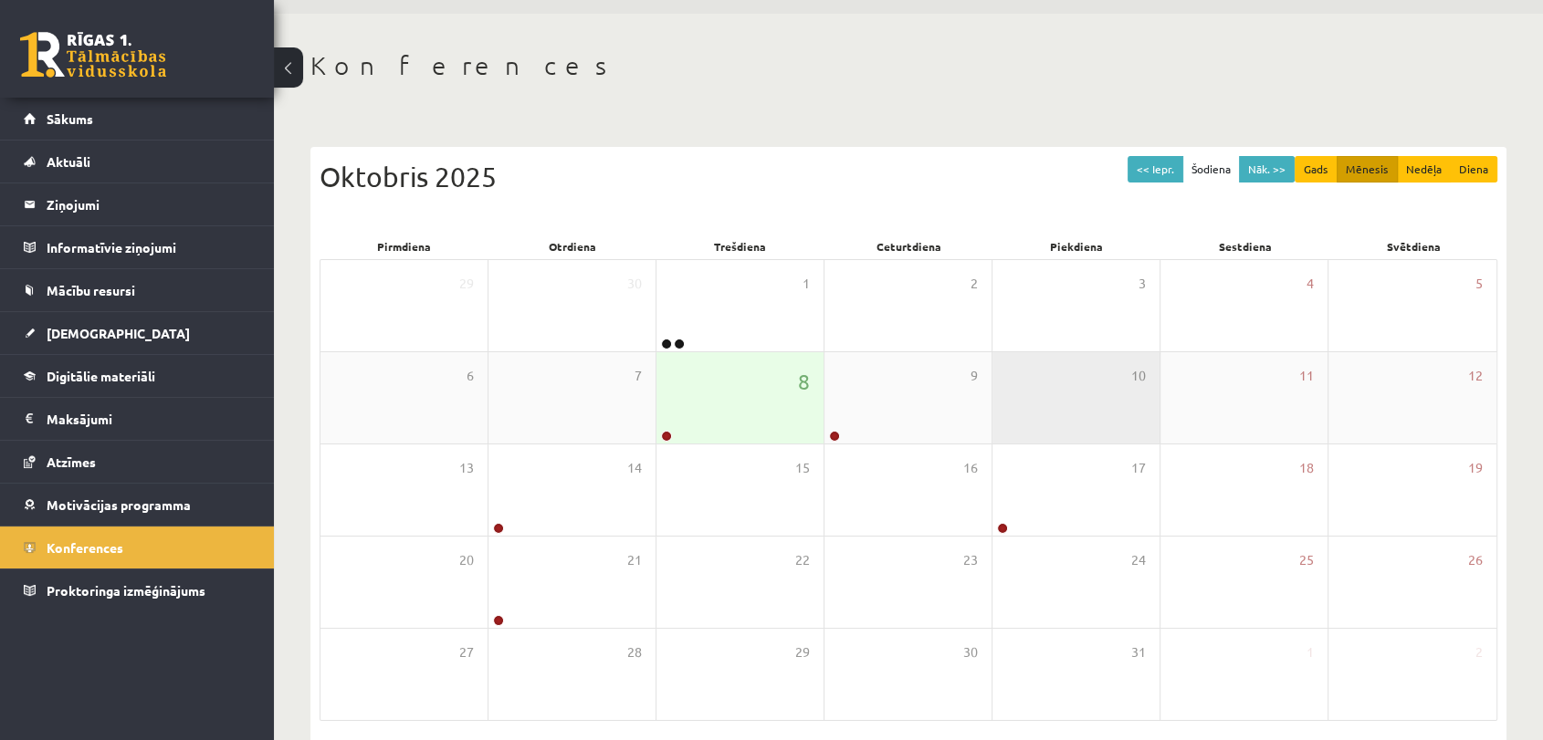
scroll to position [101, 0]
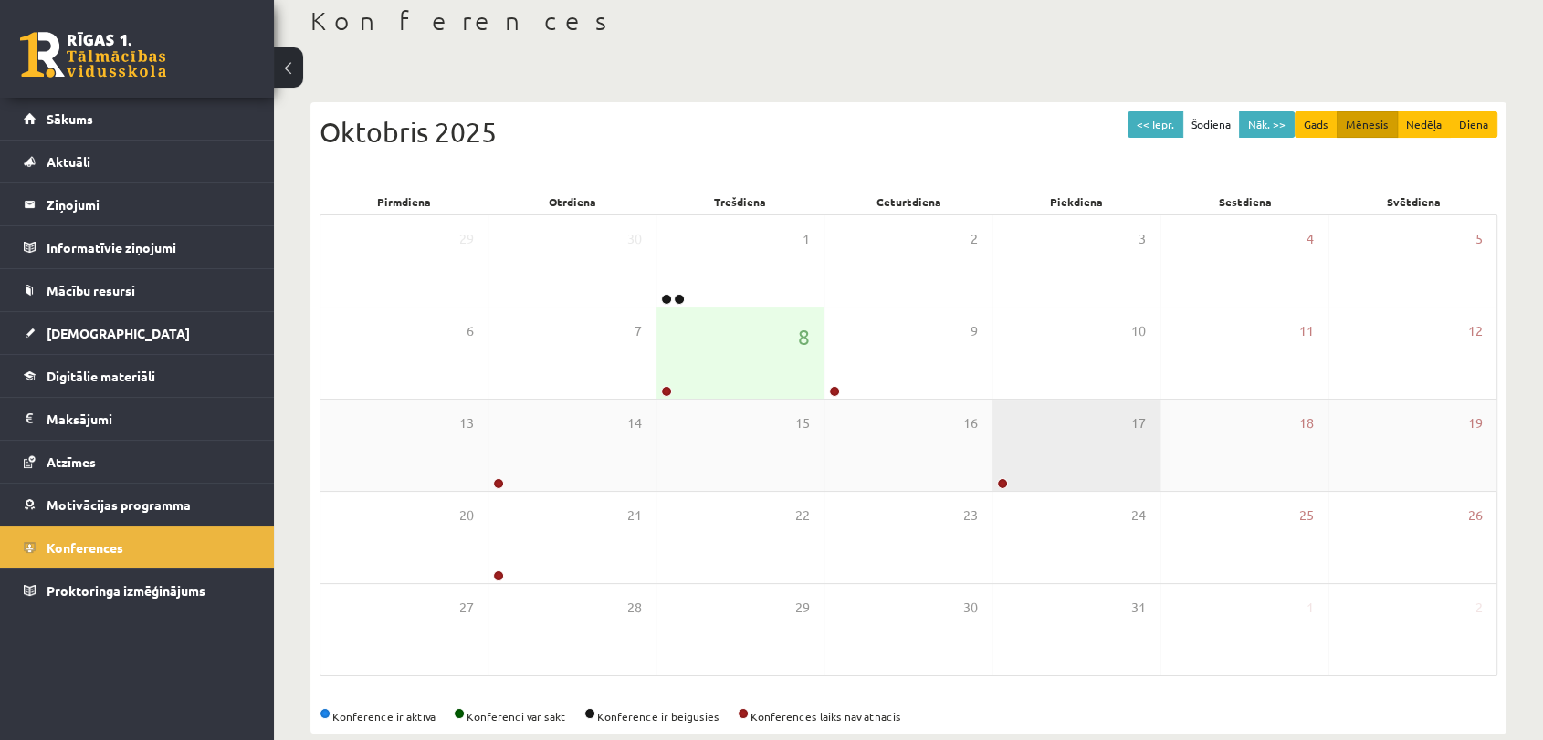
click at [1023, 462] on div "17" at bounding box center [1075, 445] width 167 height 91
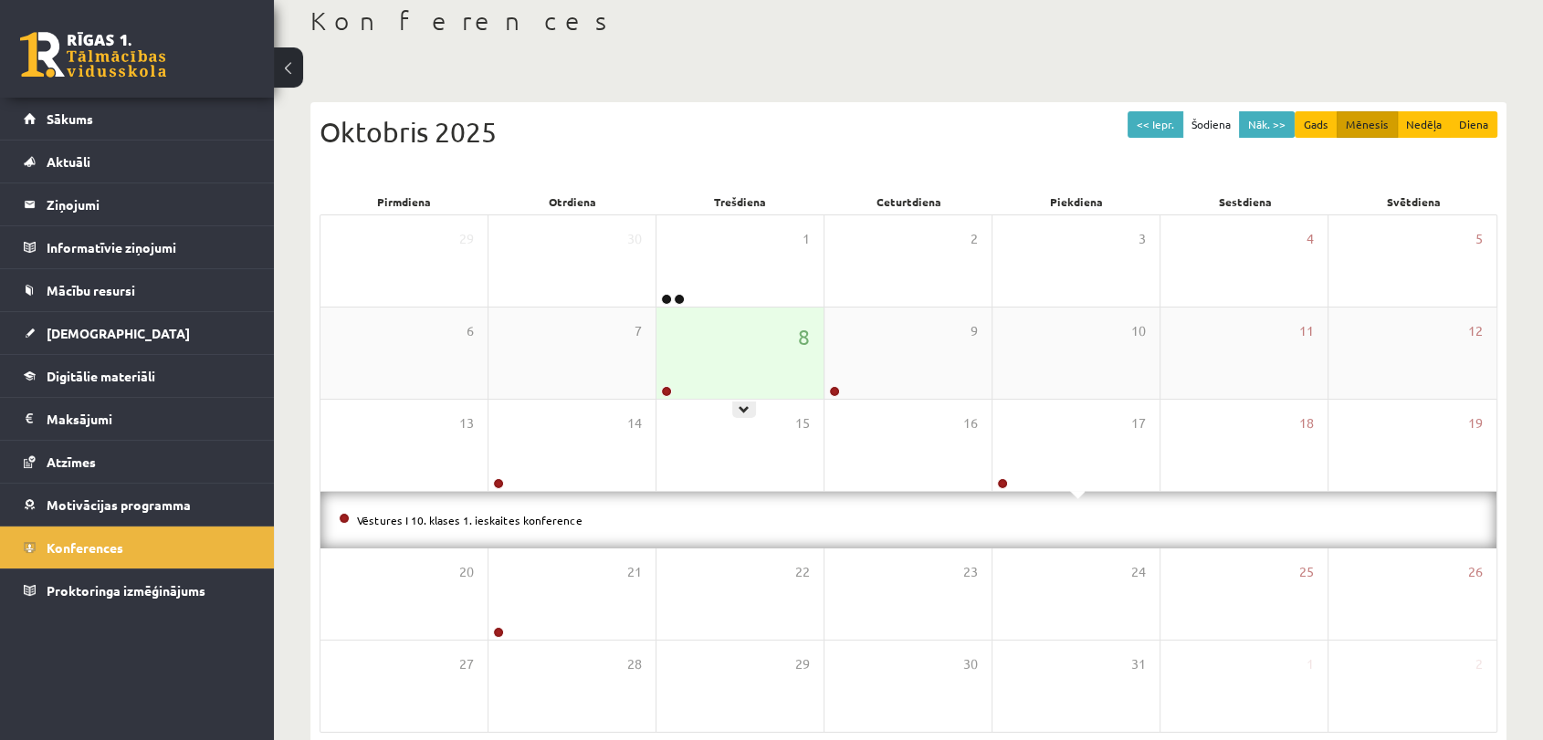
click at [775, 367] on div "8" at bounding box center [739, 353] width 167 height 91
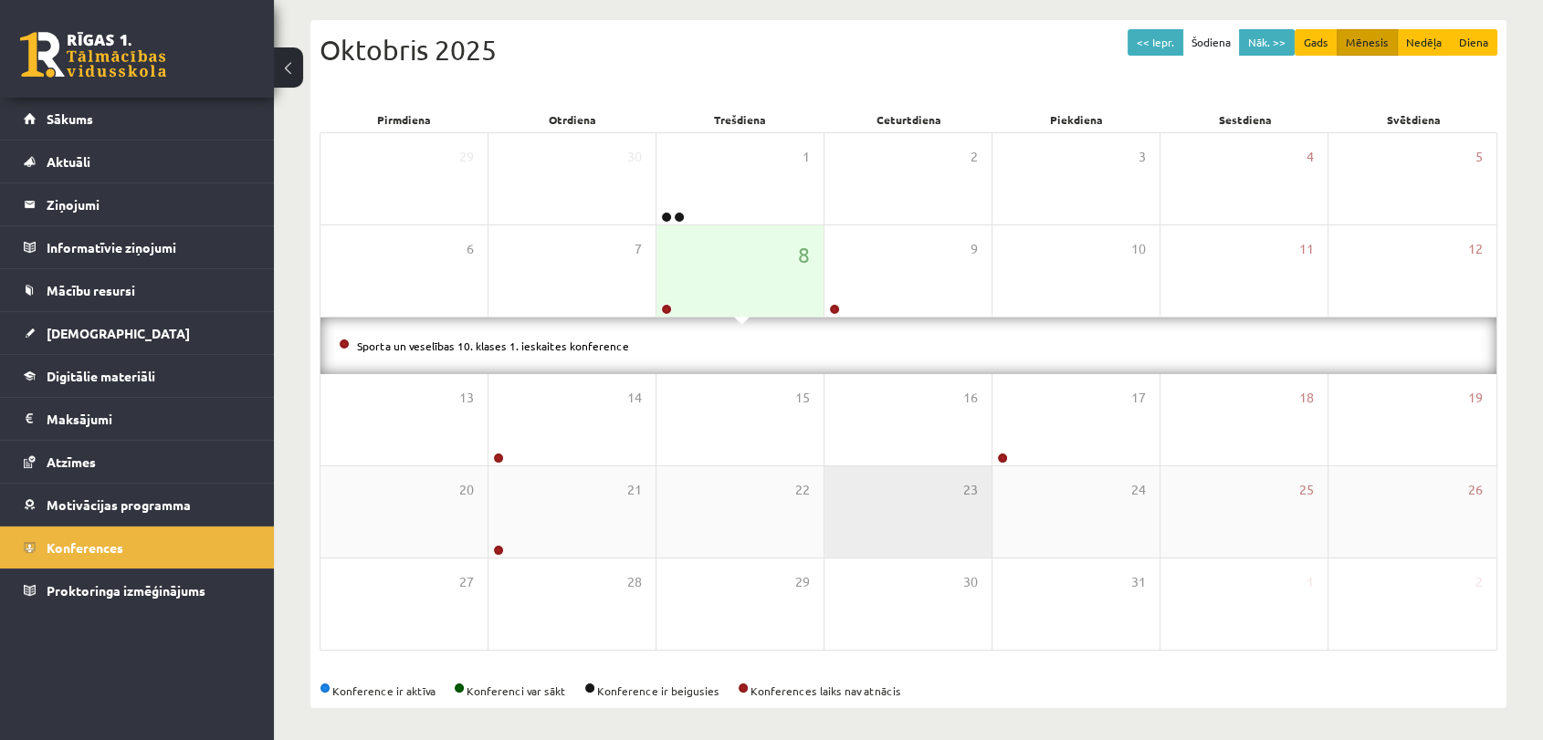
scroll to position [188, 0]
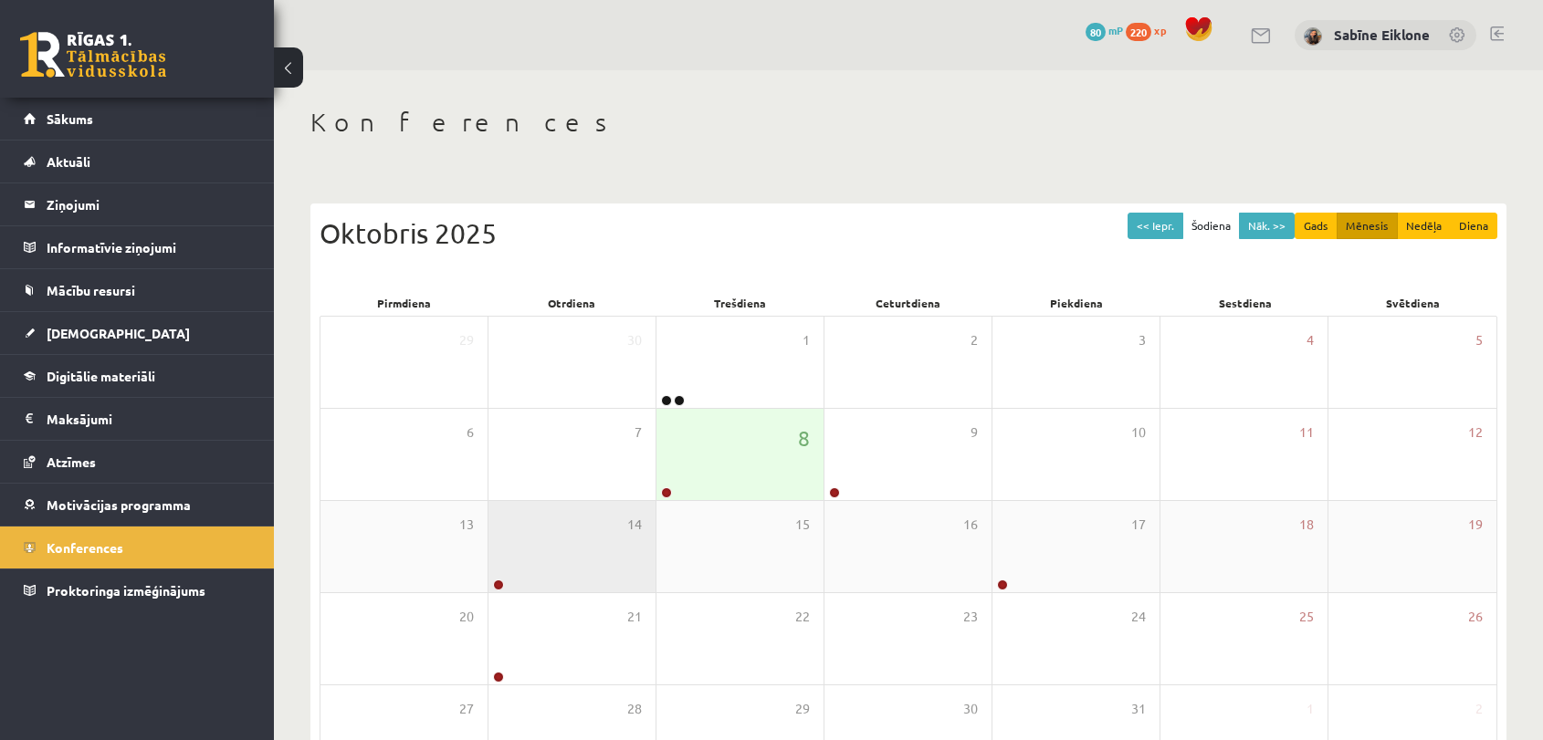
scroll to position [131, 0]
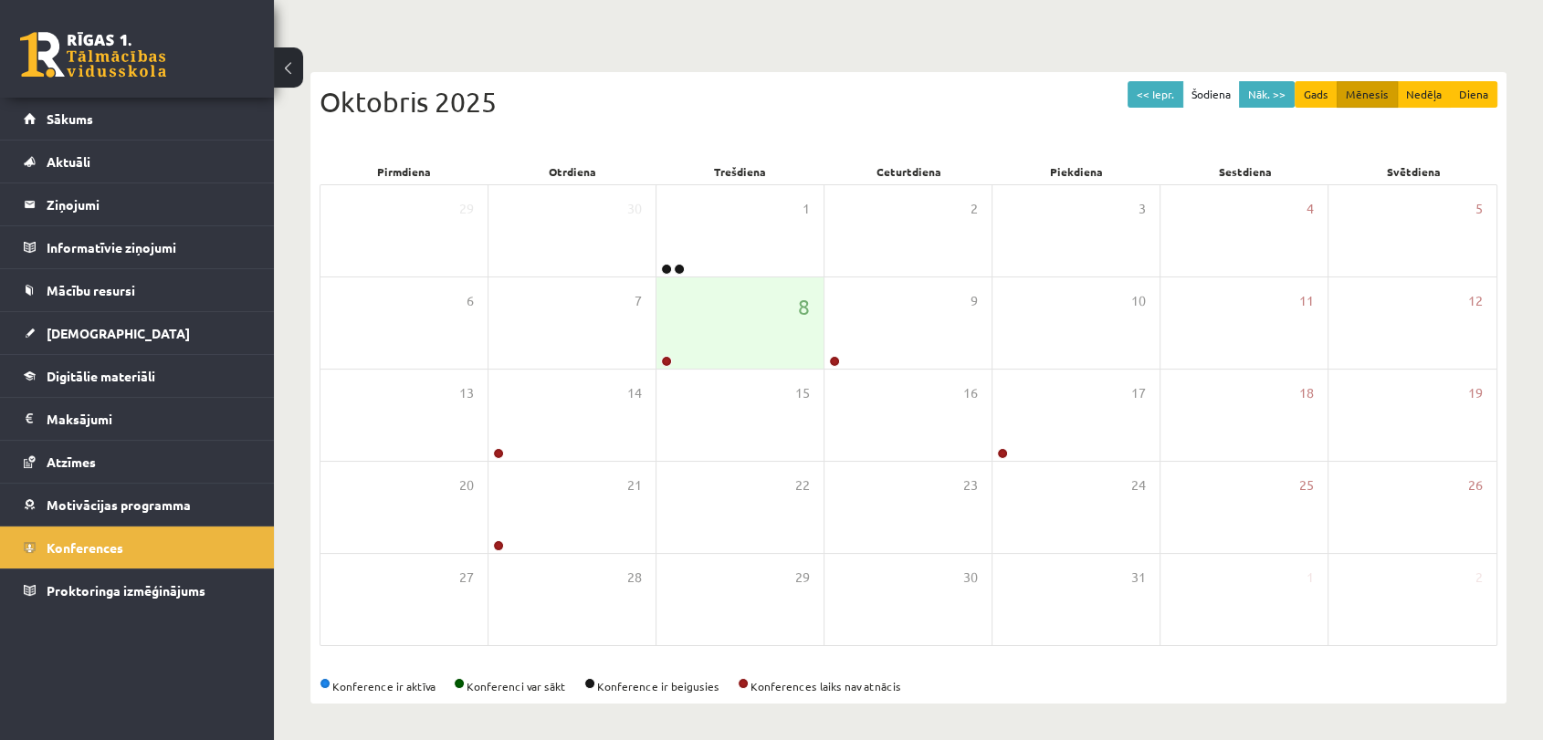
drag, startPoint x: 934, startPoint y: 412, endPoint x: 877, endPoint y: 44, distance: 372.2
click at [877, 44] on div "Konferences << Iepr. Šodiena Nāk. >> Gads Mēnesis Nedēļa Diena [DATE] Pirmdiena…" at bounding box center [908, 339] width 1269 height 801
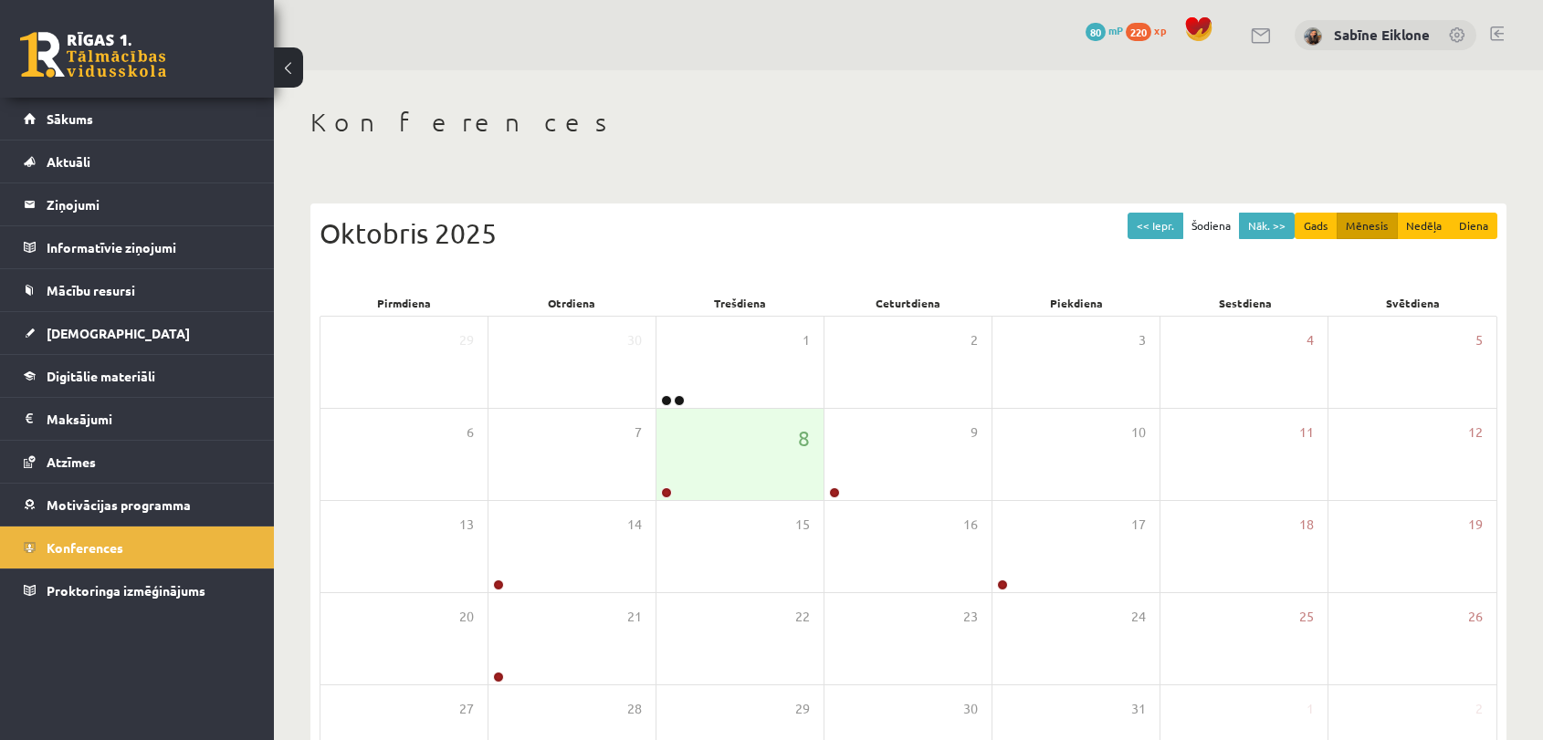
scroll to position [131, 0]
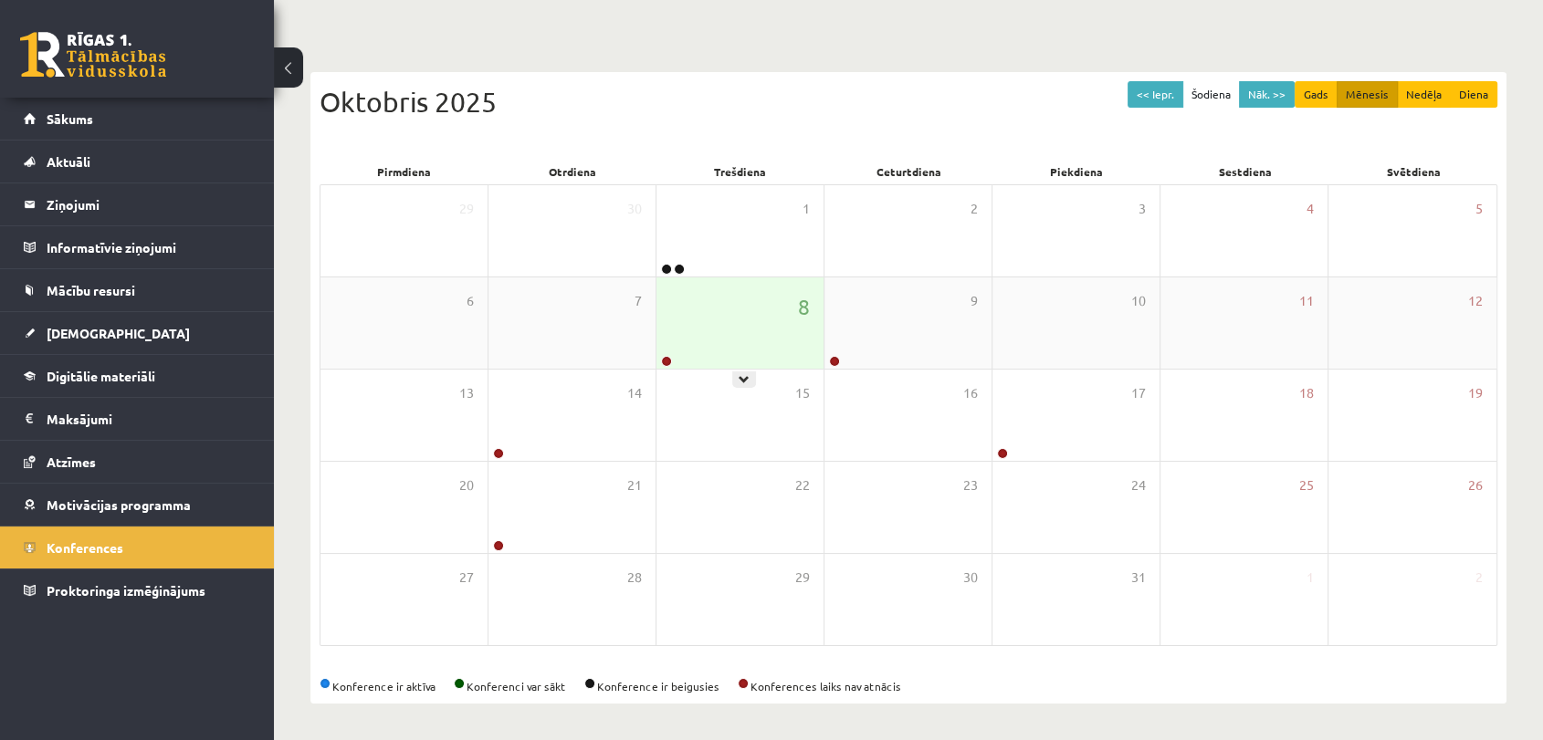
click at [777, 330] on div "8" at bounding box center [739, 322] width 167 height 91
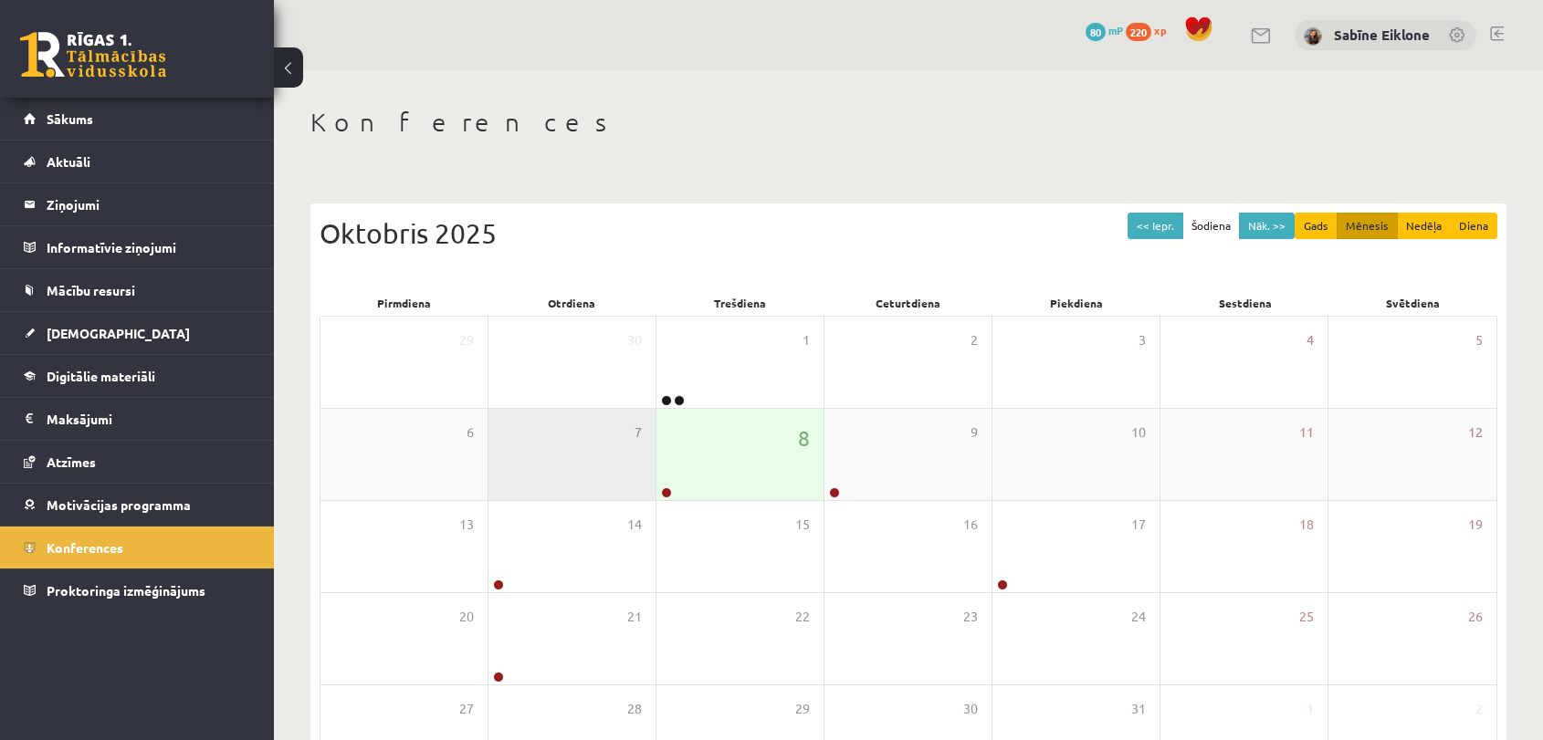
scroll to position [131, 0]
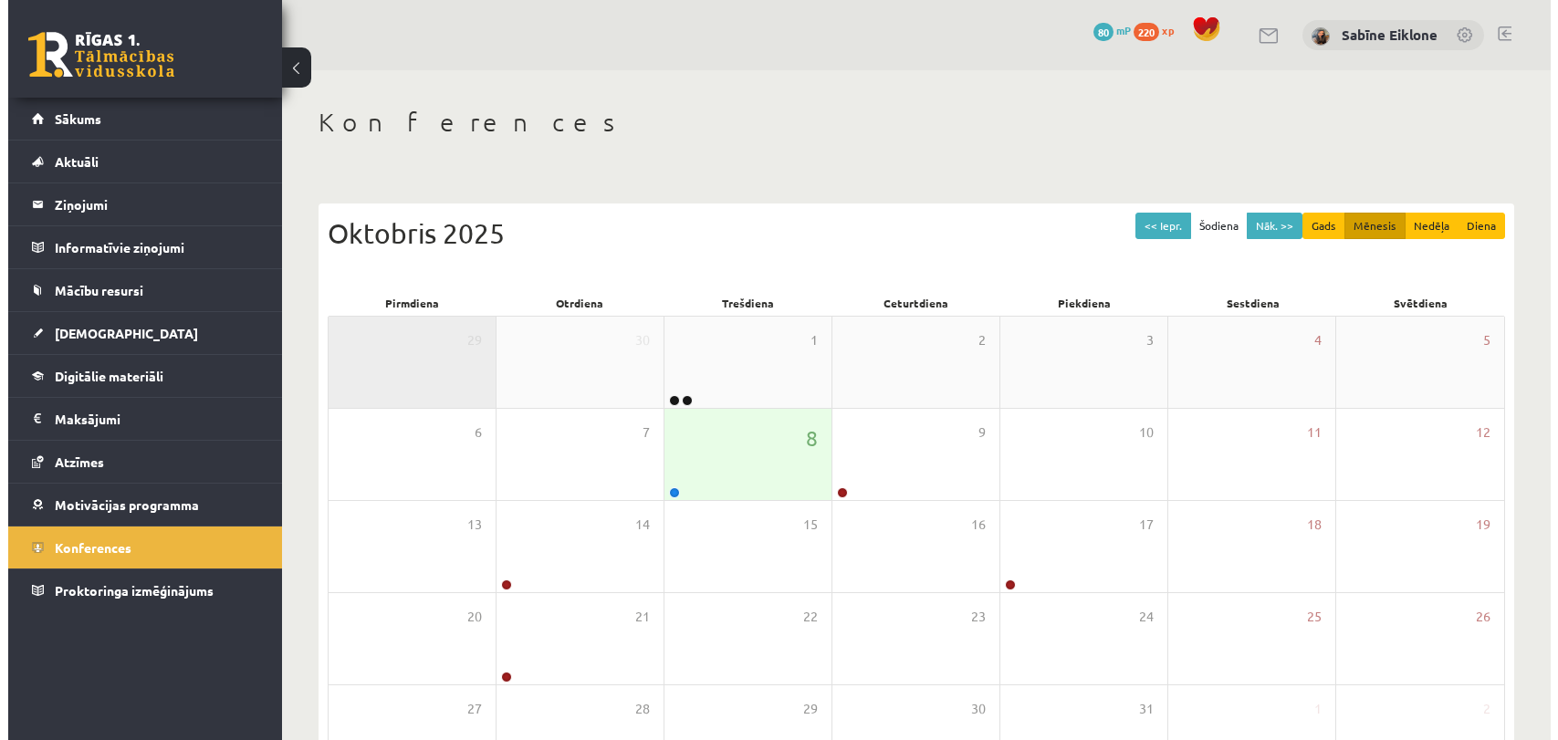
scroll to position [131, 0]
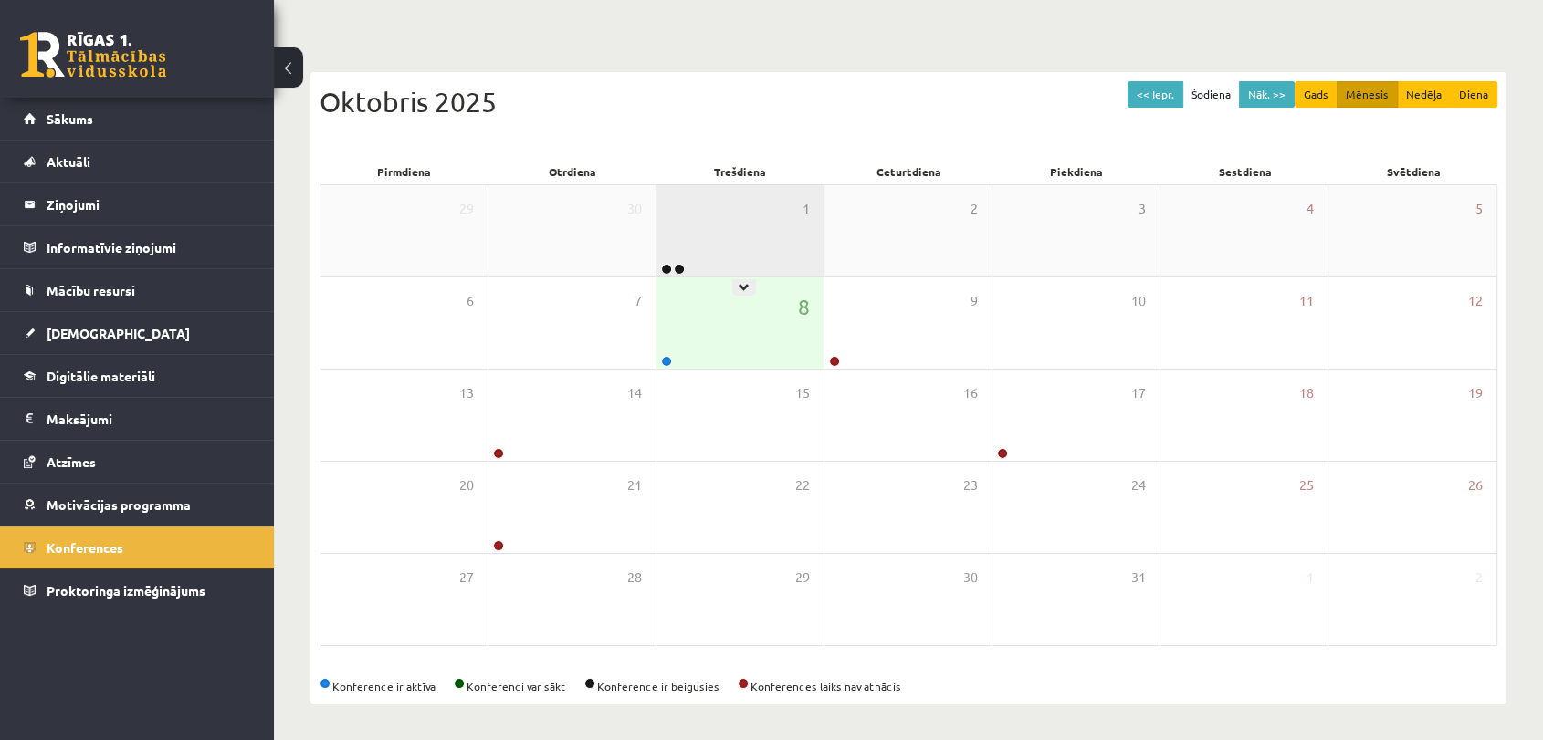
click at [708, 270] on div "1" at bounding box center [739, 230] width 167 height 91
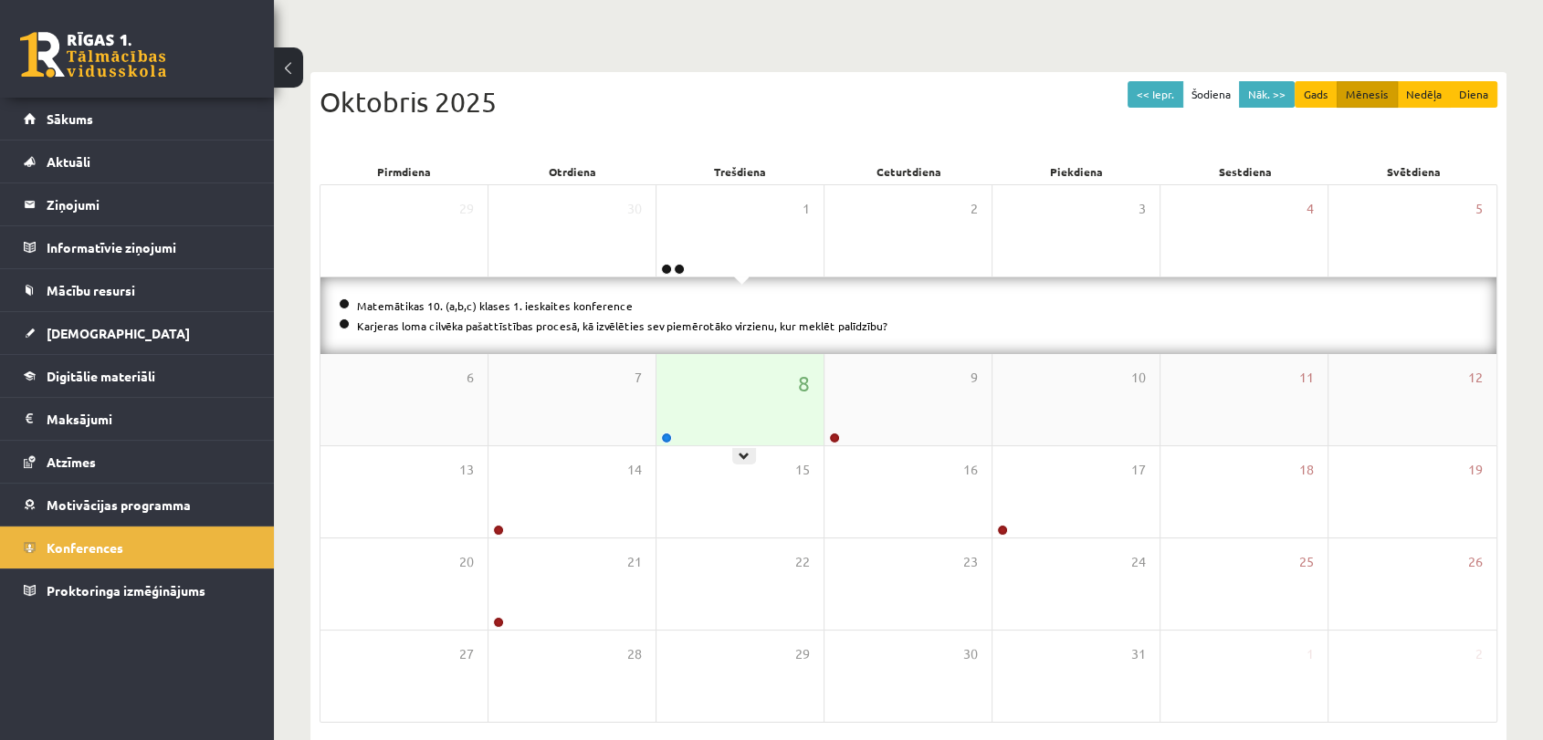
click at [733, 426] on div "8" at bounding box center [739, 399] width 167 height 91
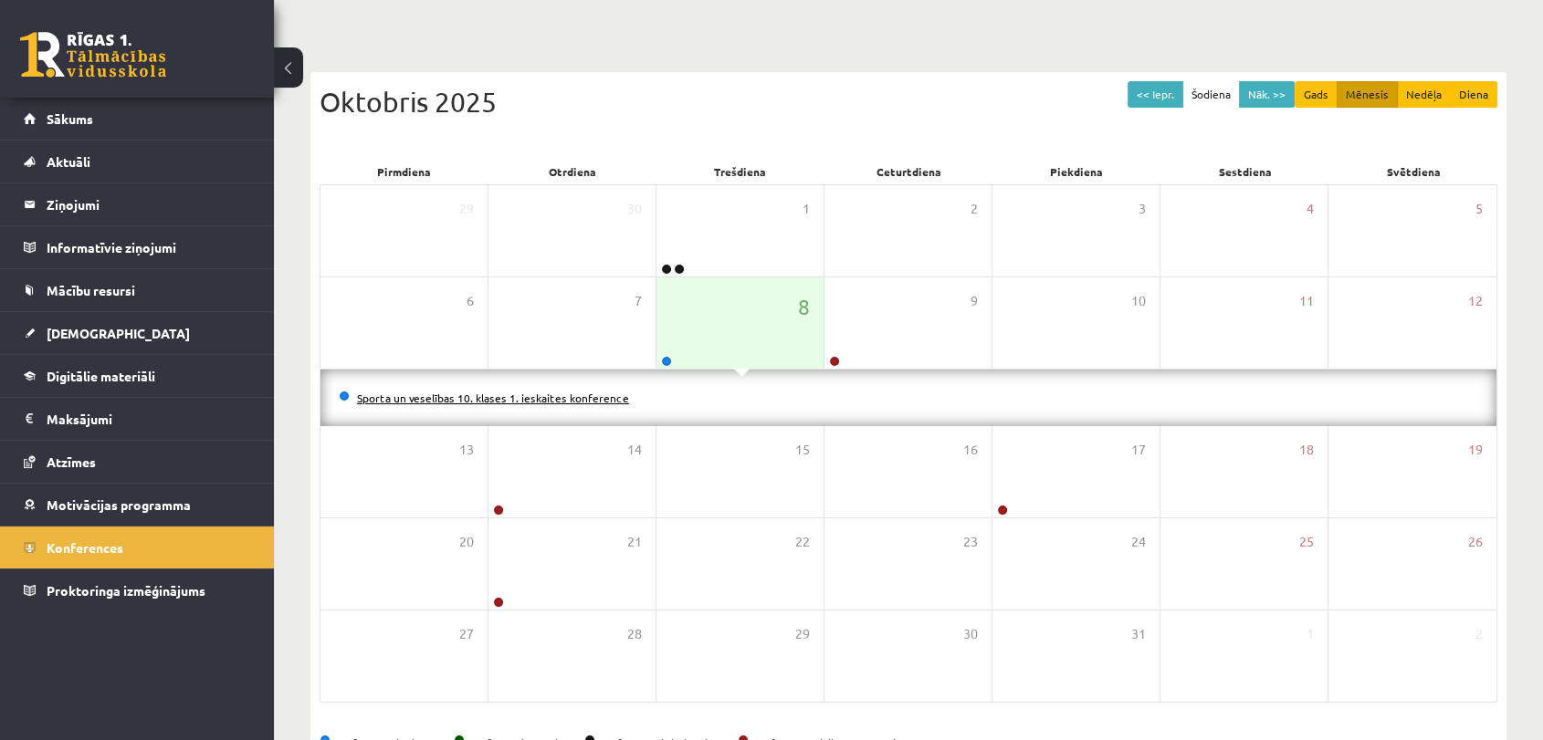
click at [582, 392] on link "Sporta un veselības 10. klases 1. ieskaites konference" at bounding box center [493, 398] width 272 height 15
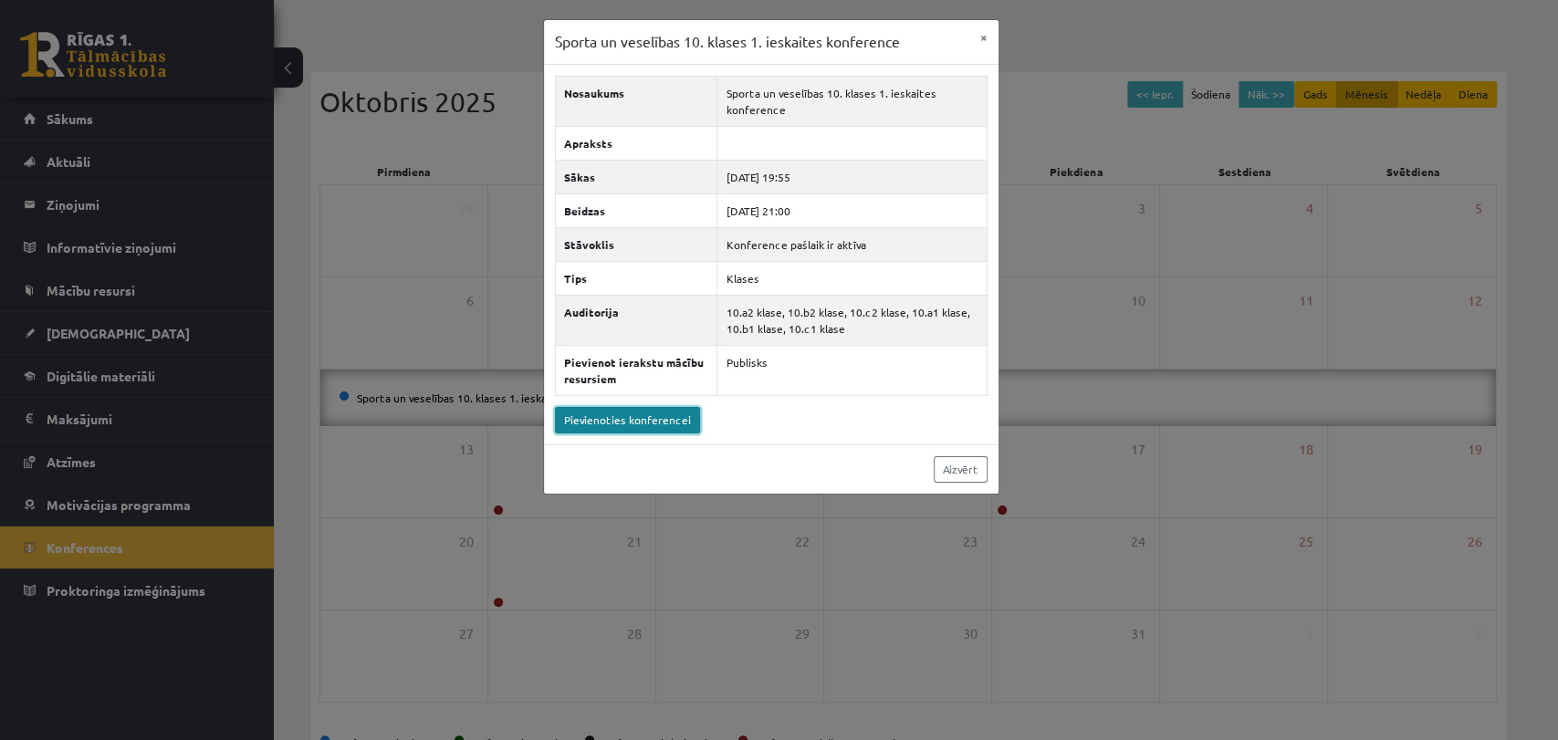
click at [675, 418] on link "Pievienoties konferencei" at bounding box center [627, 420] width 145 height 26
